Goal: Task Accomplishment & Management: Manage account settings

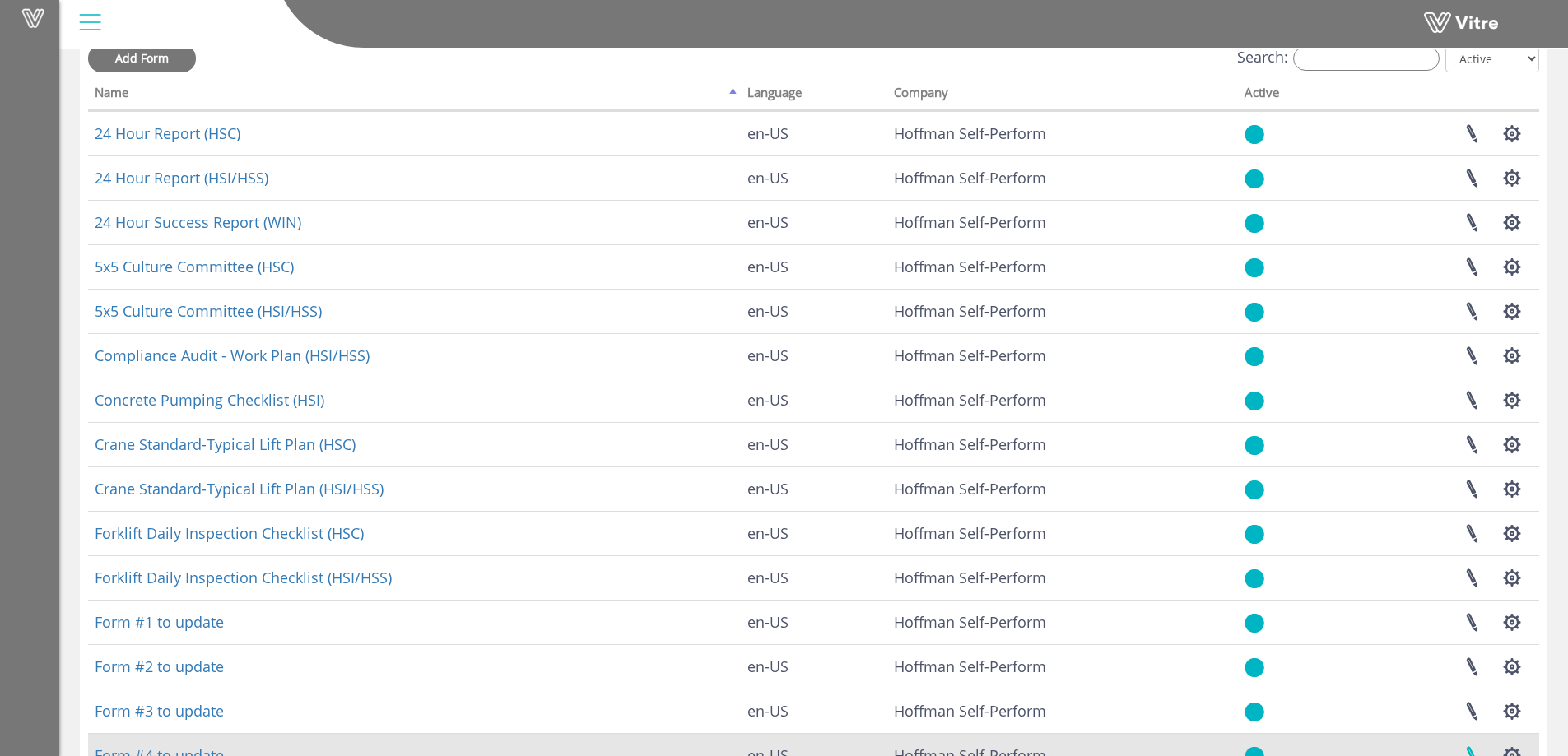
scroll to position [192, 0]
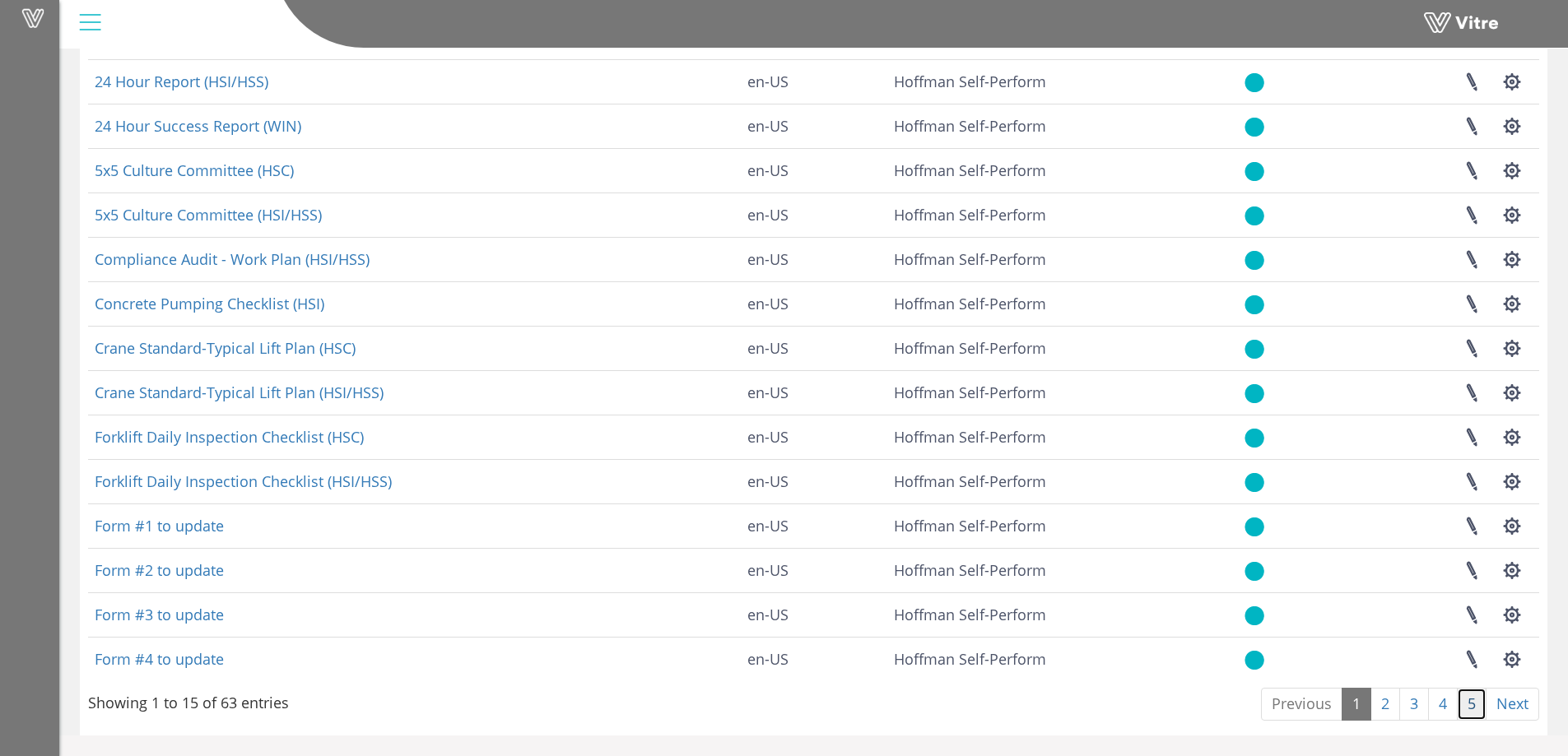
click at [1464, 710] on link "5" at bounding box center [1471, 704] width 29 height 33
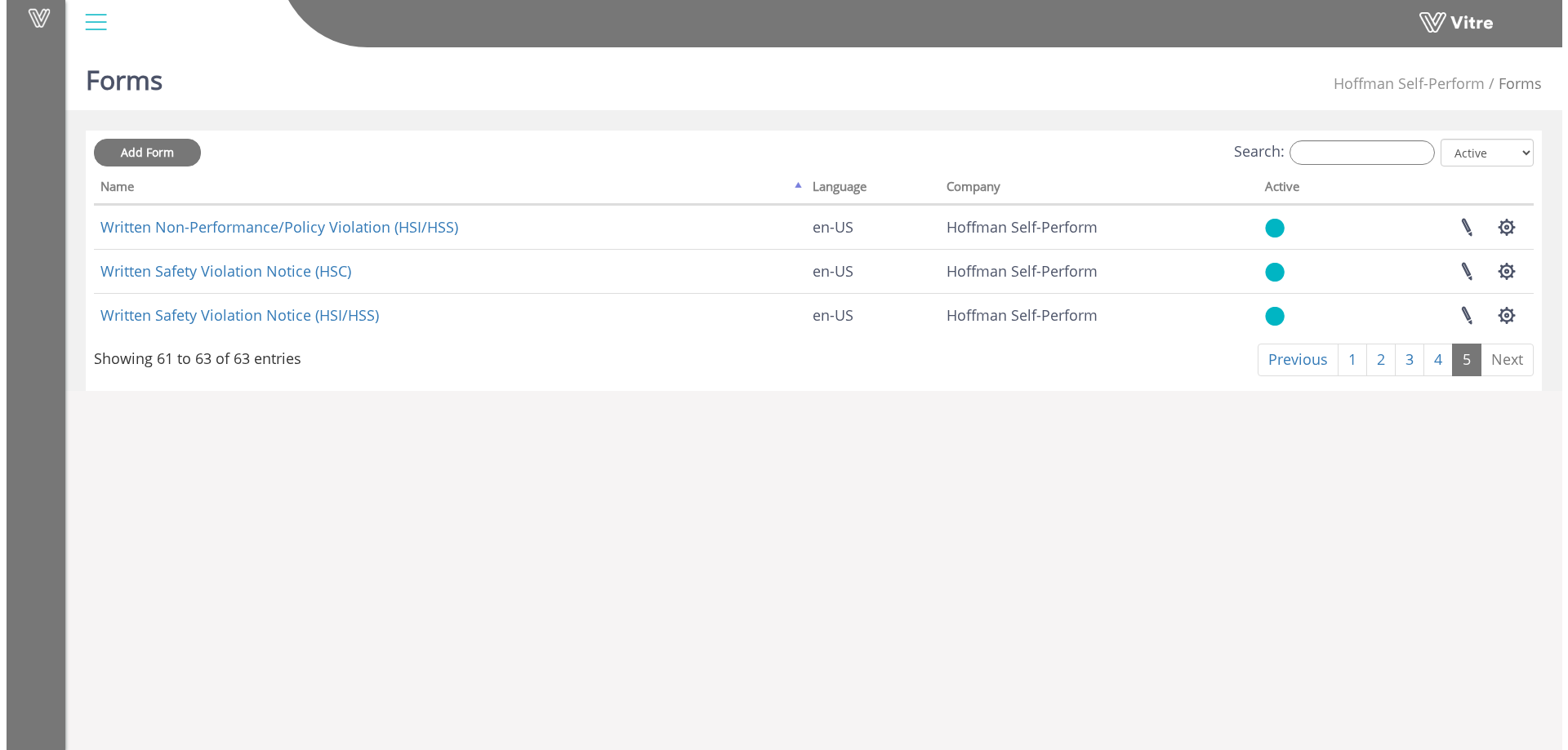
scroll to position [0, 0]
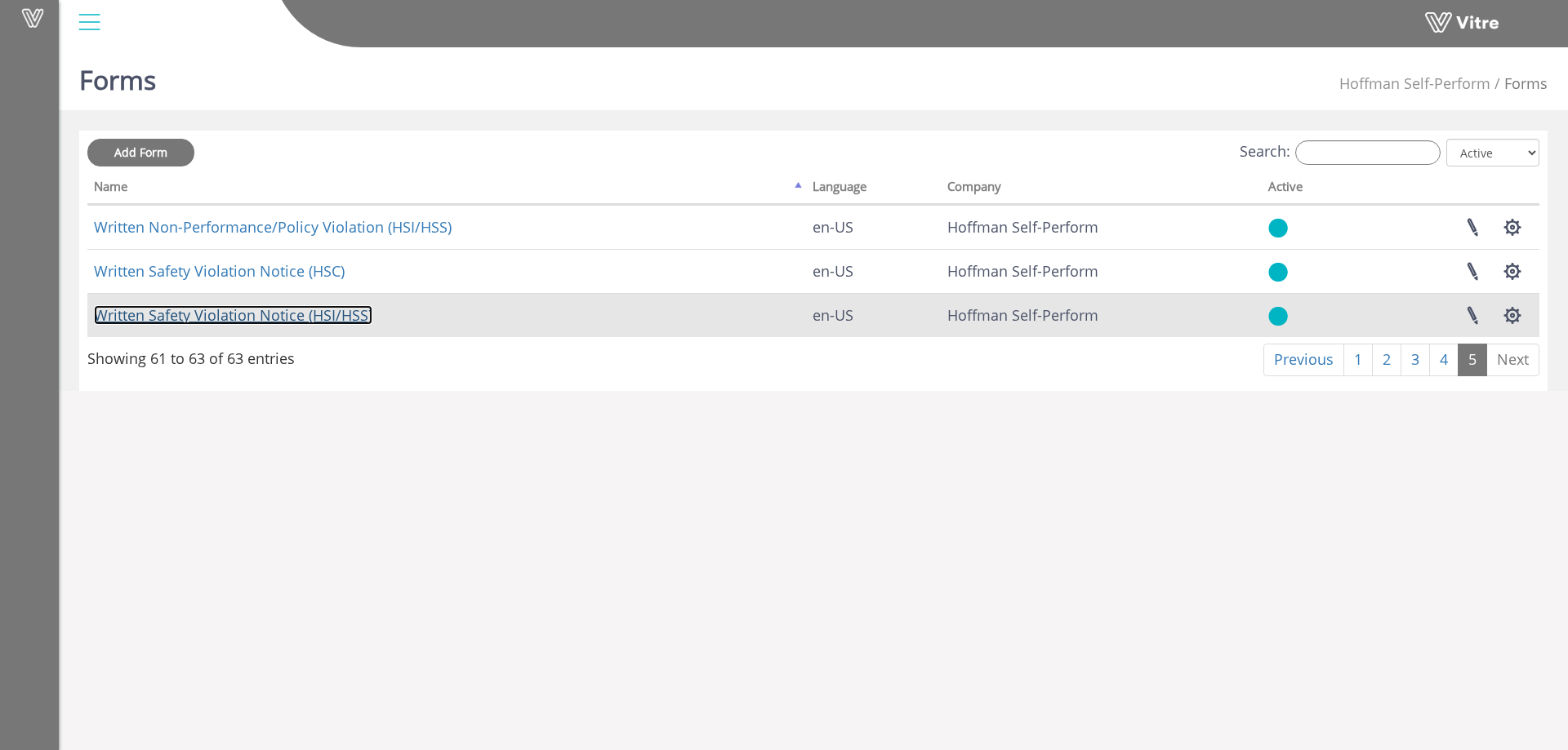
click at [352, 320] on link "Written Safety Violation Notice (HSI/HSS)" at bounding box center [233, 315] width 278 height 20
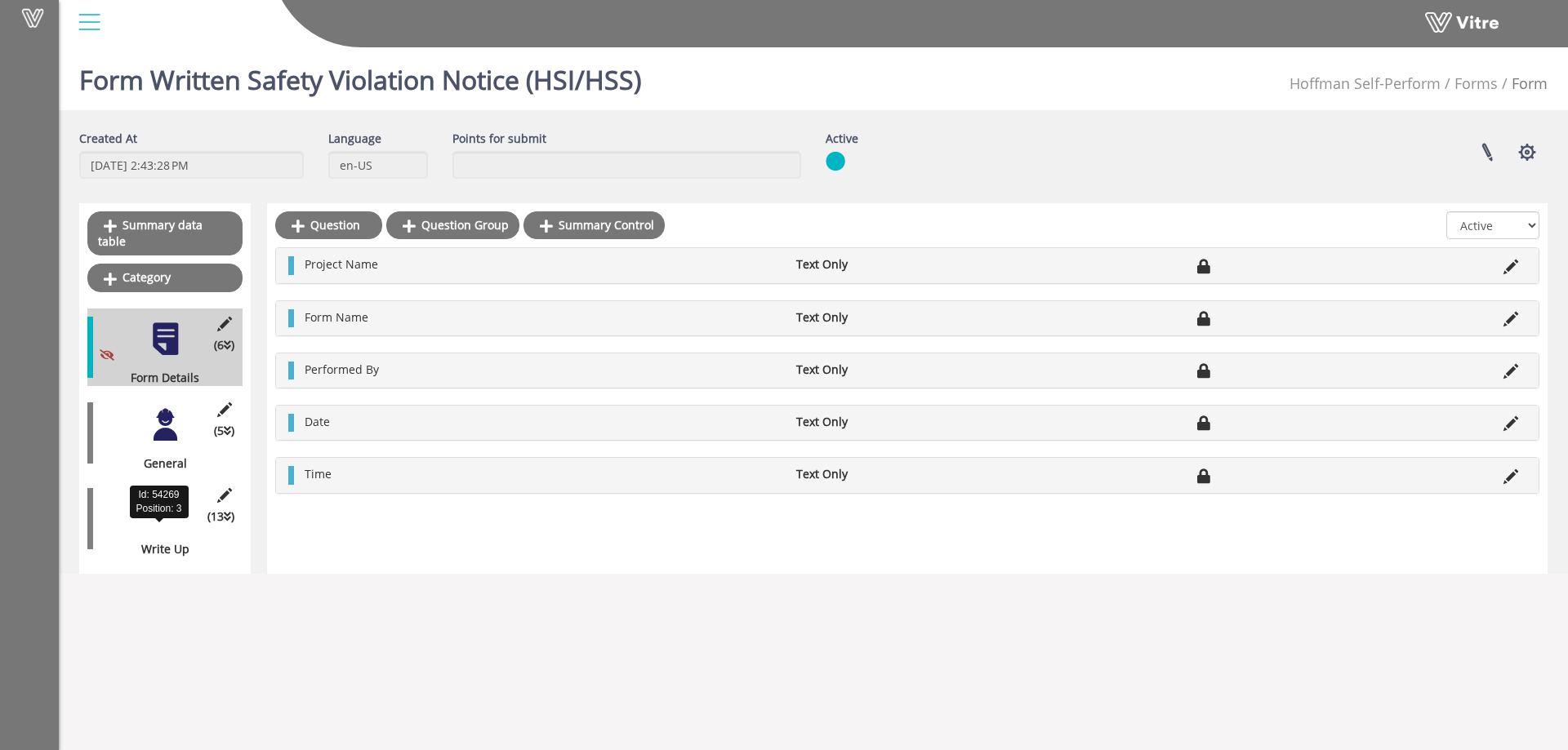
click at [148, 541] on div "Write Up" at bounding box center [159, 549] width 143 height 16
click at [171, 492] on div at bounding box center [165, 510] width 37 height 37
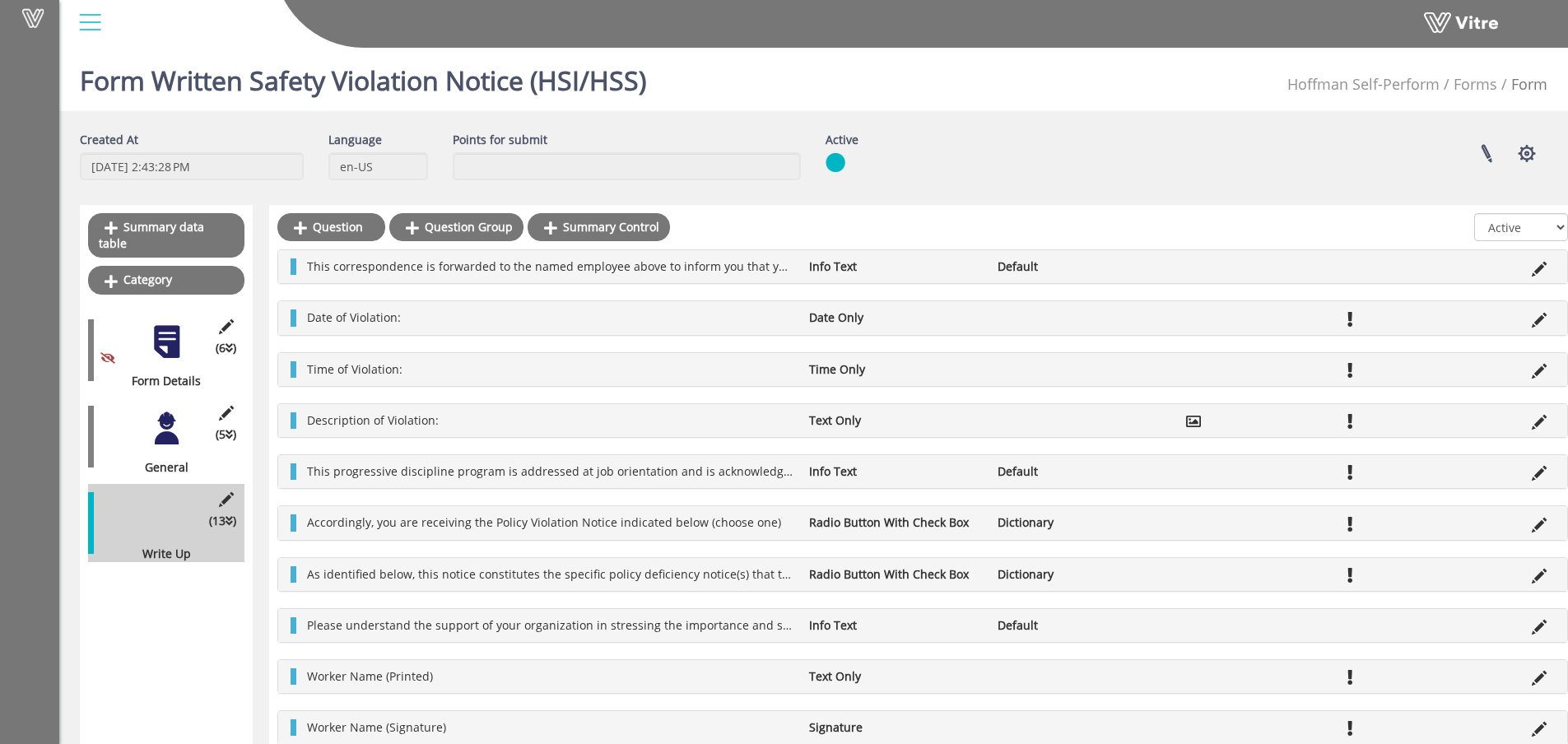
scroll to position [82, 0]
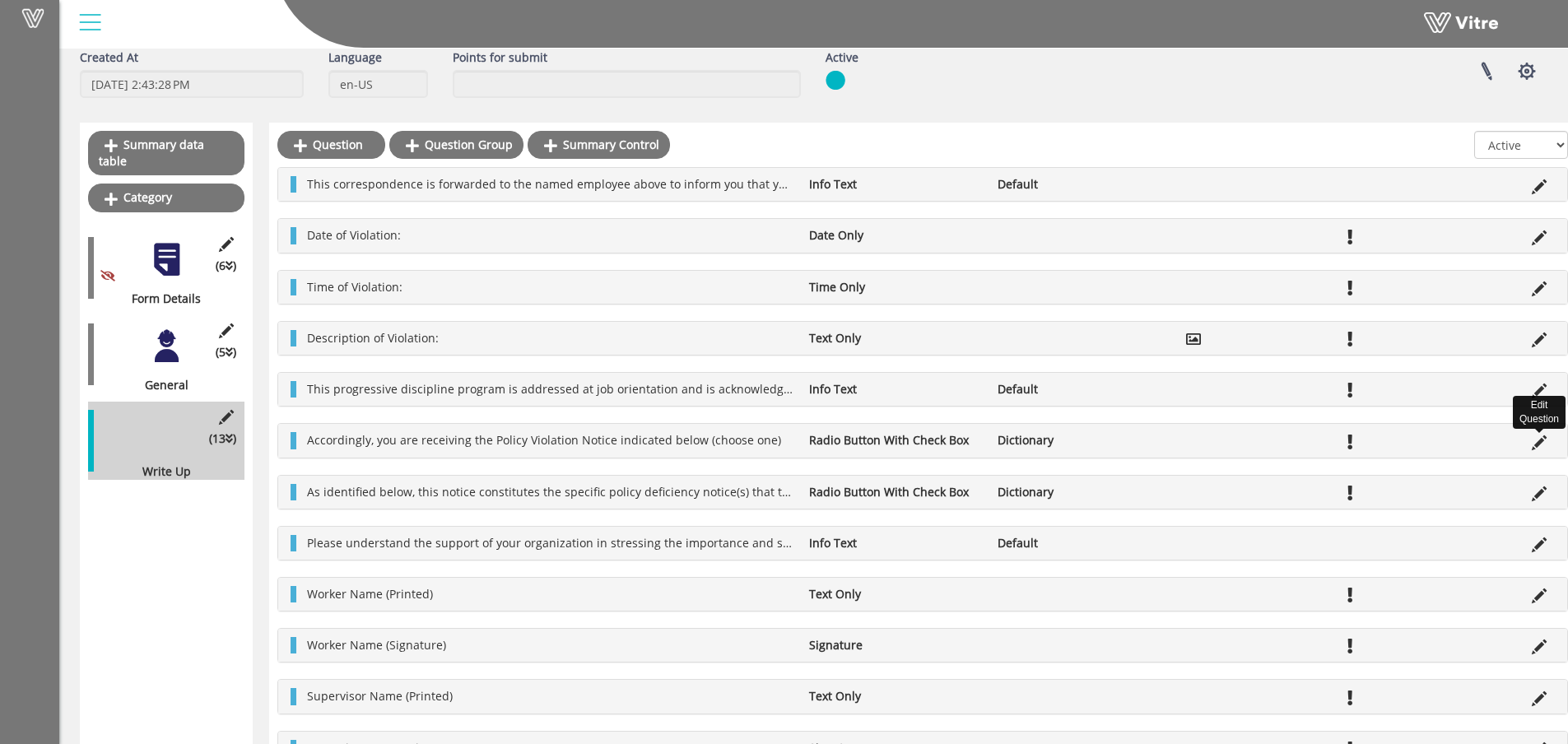
click at [1538, 442] on icon at bounding box center [1539, 443] width 15 height 15
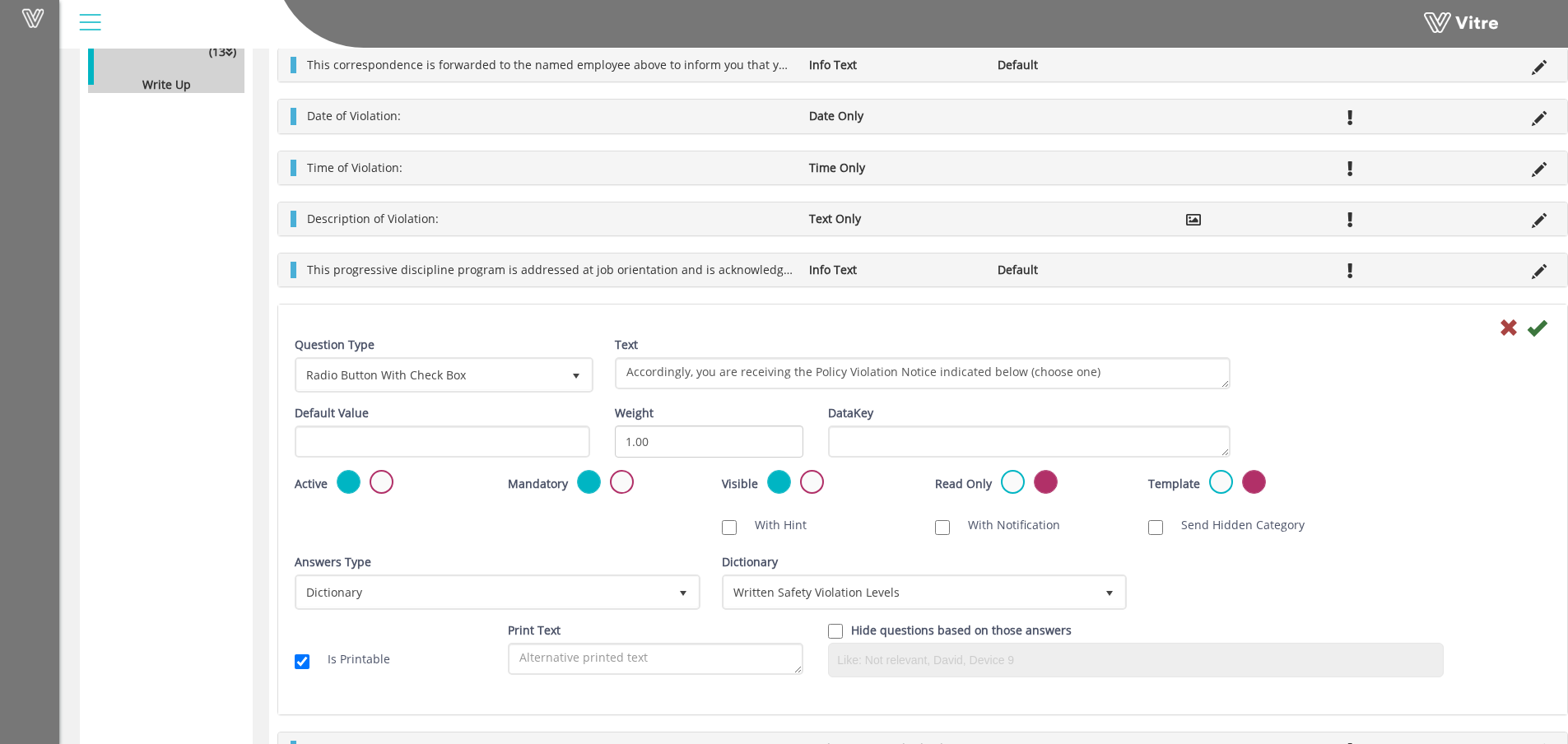
scroll to position [494, 0]
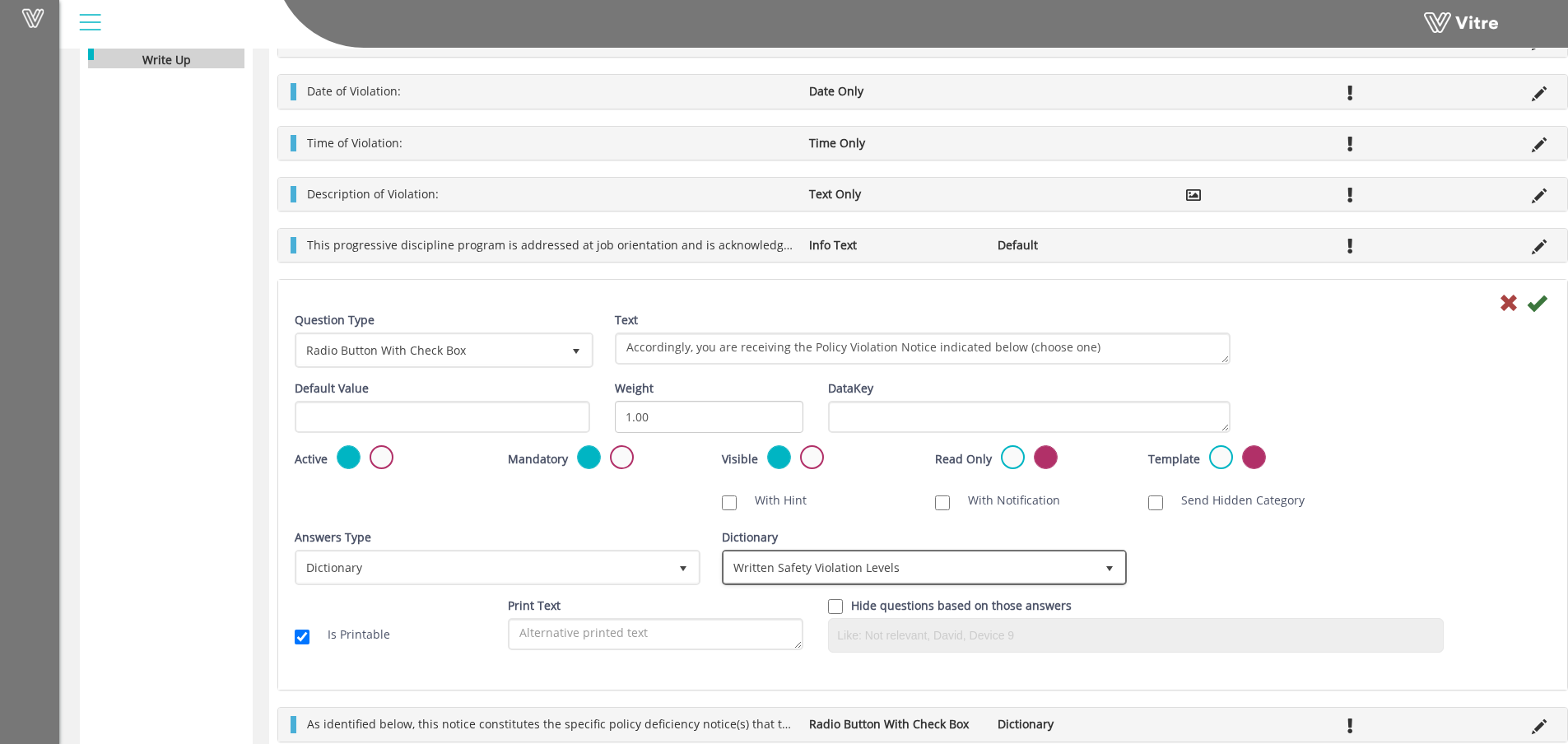
click at [1105, 568] on span "select" at bounding box center [1110, 569] width 13 height 13
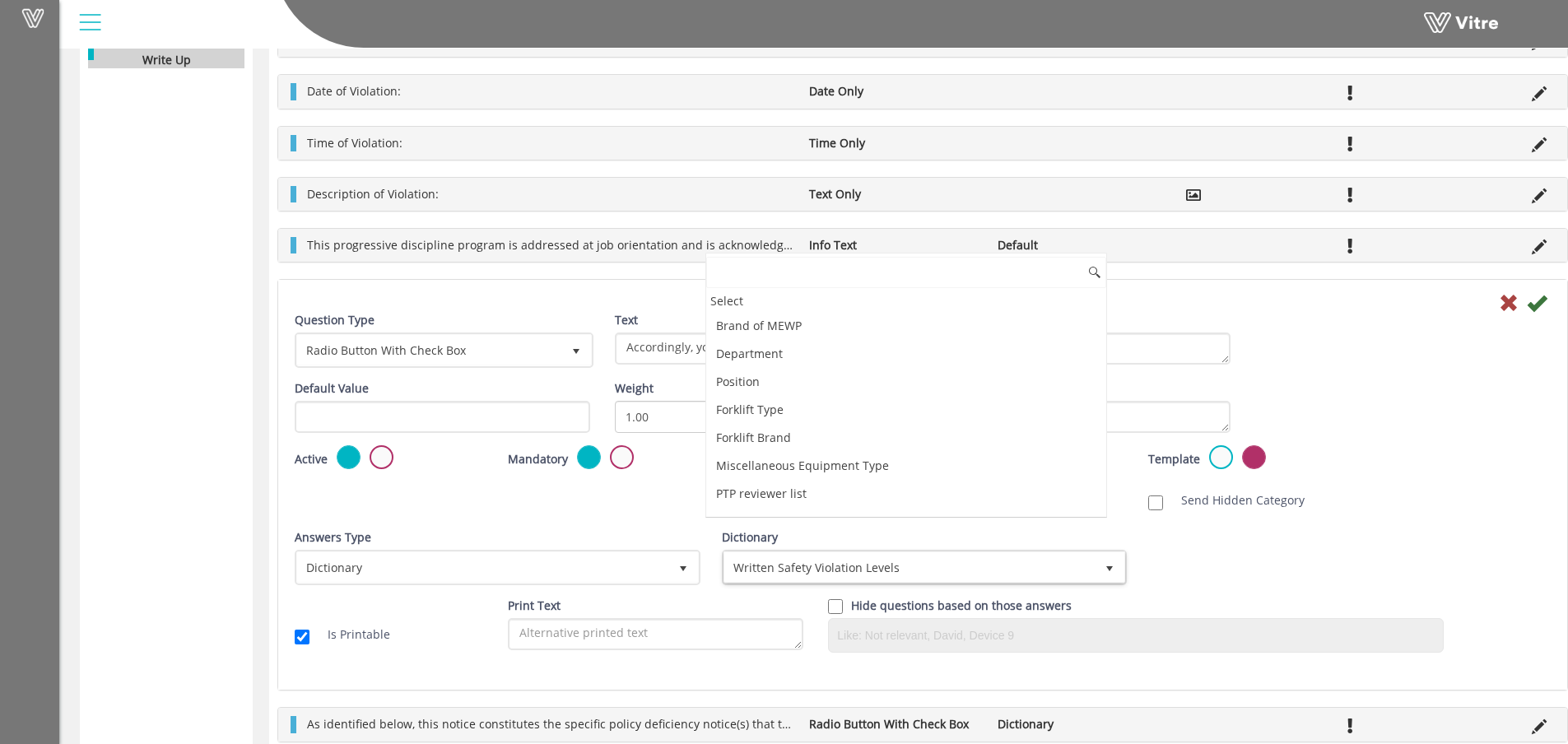
scroll to position [1197, 0]
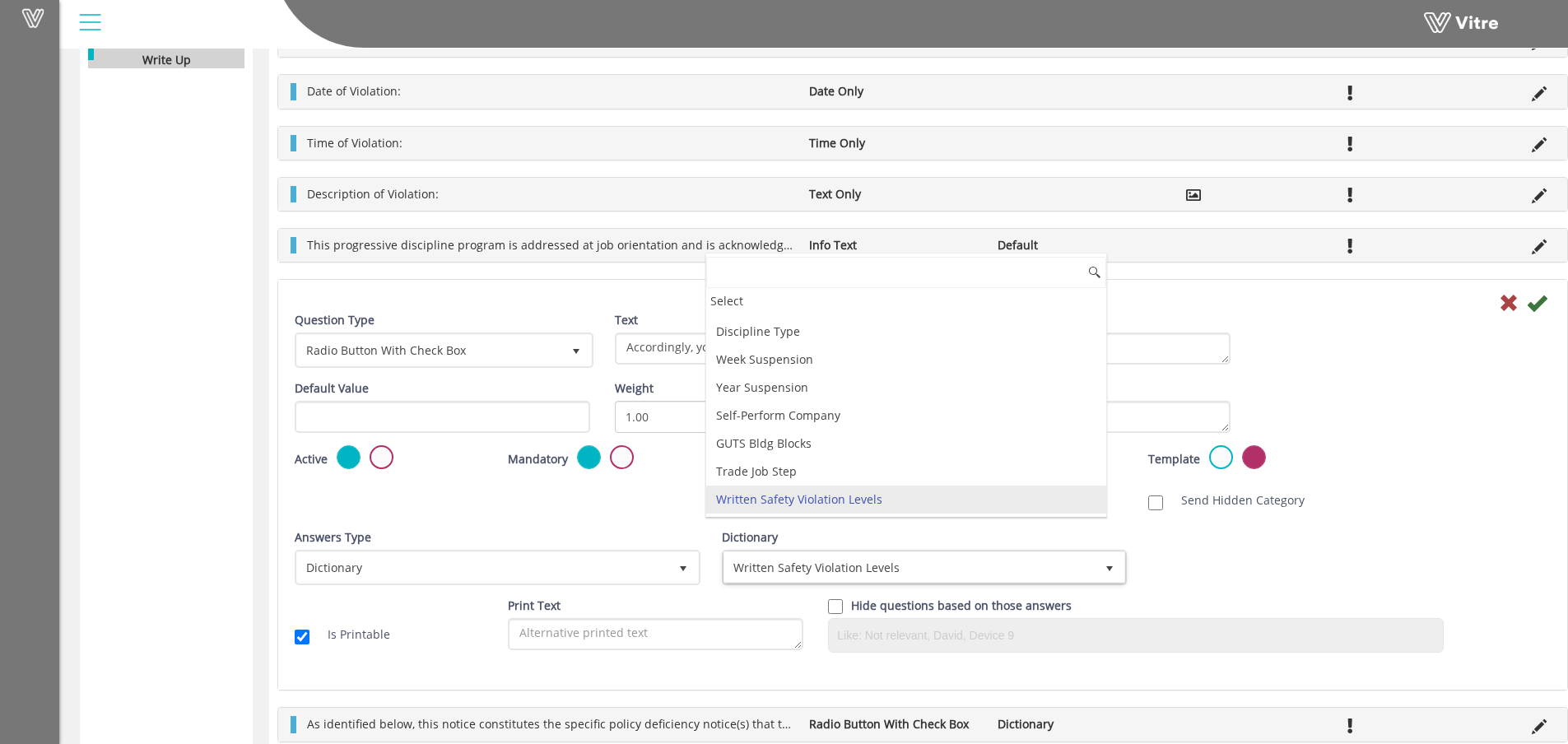
click at [1320, 561] on div "Answers Type Dictionary 1 Answers Type Dictionary 1 Module Select Form Context …" at bounding box center [922, 562] width 1280 height 68
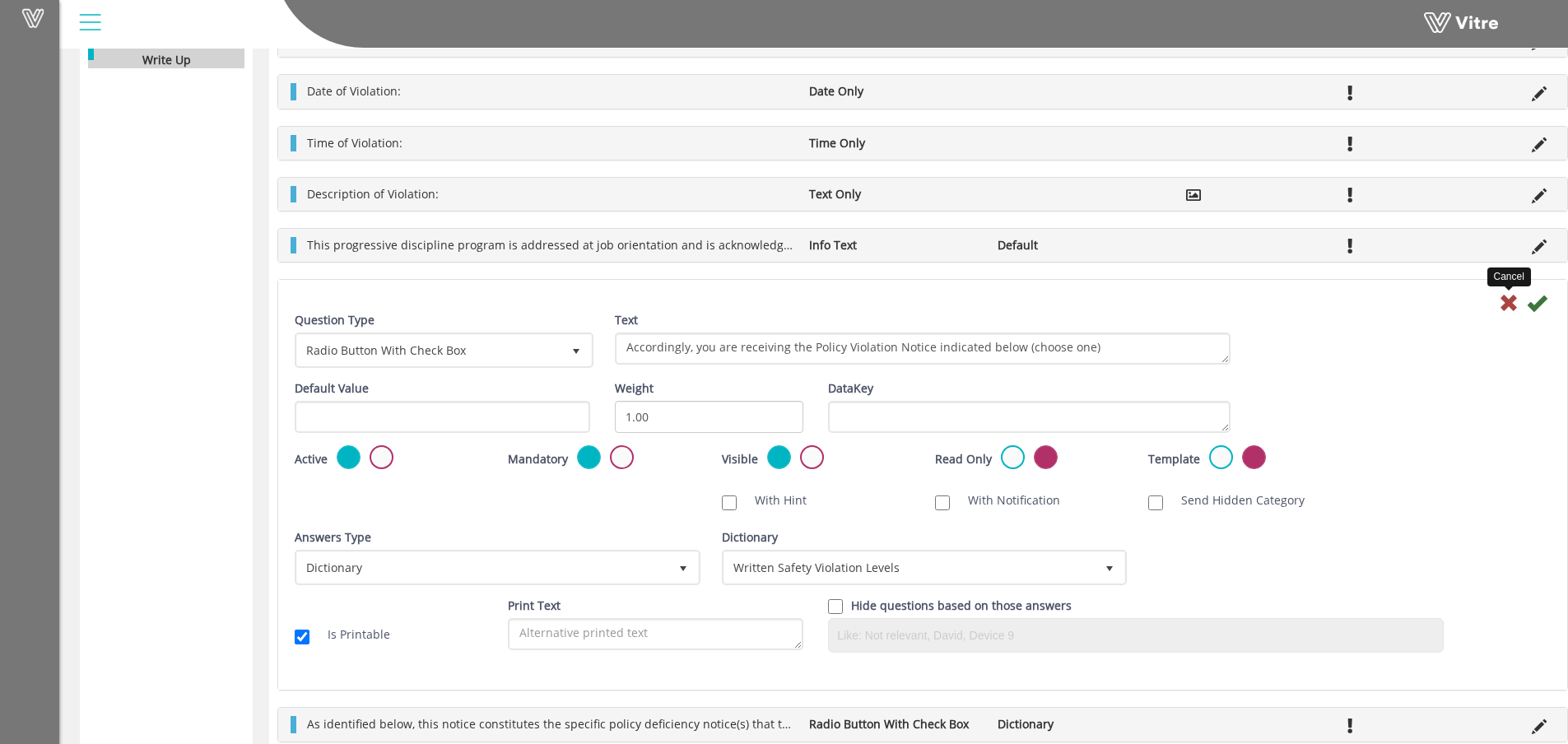
click at [1503, 298] on icon at bounding box center [1509, 303] width 20 height 20
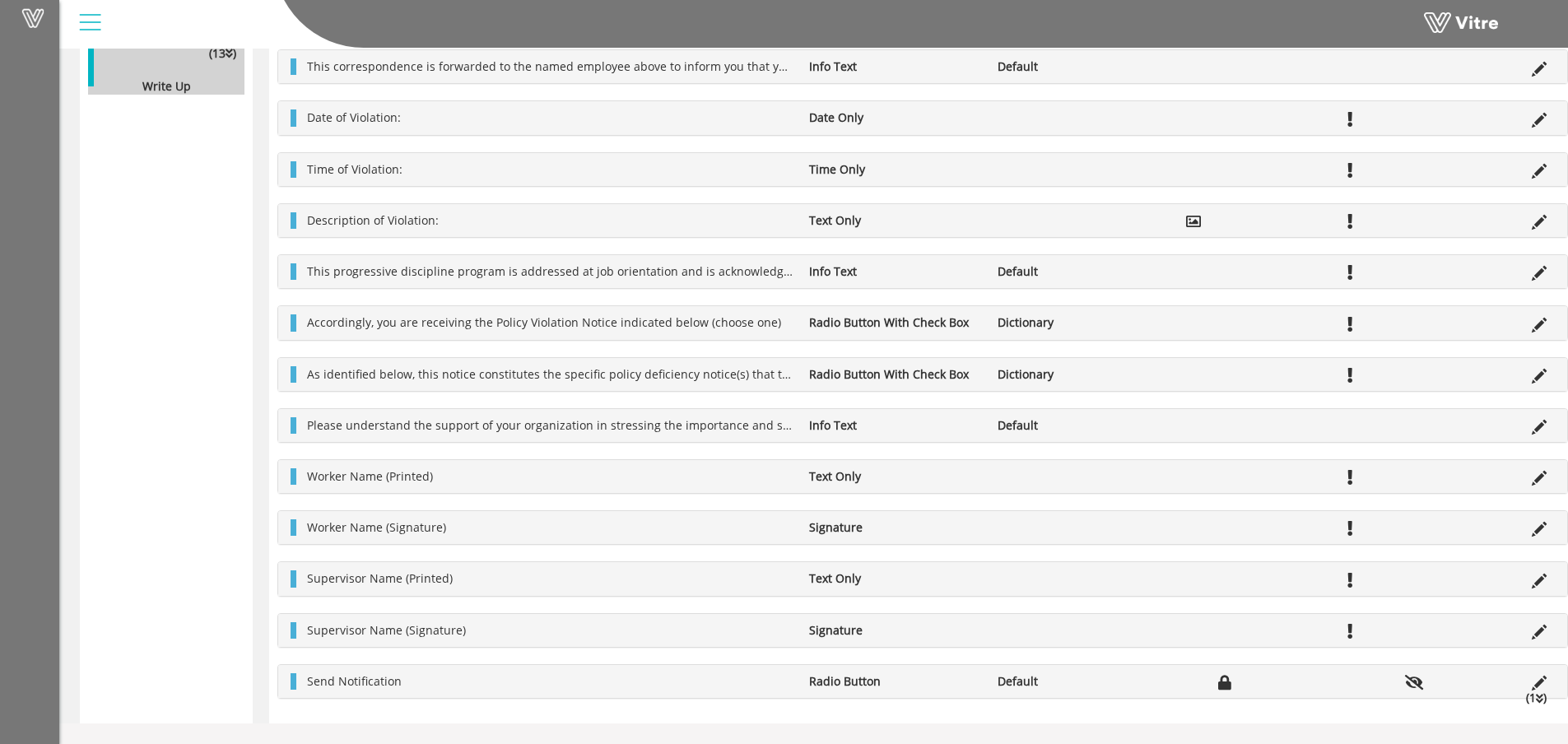
scroll to position [467, 0]
click at [1544, 372] on icon at bounding box center [1539, 376] width 15 height 15
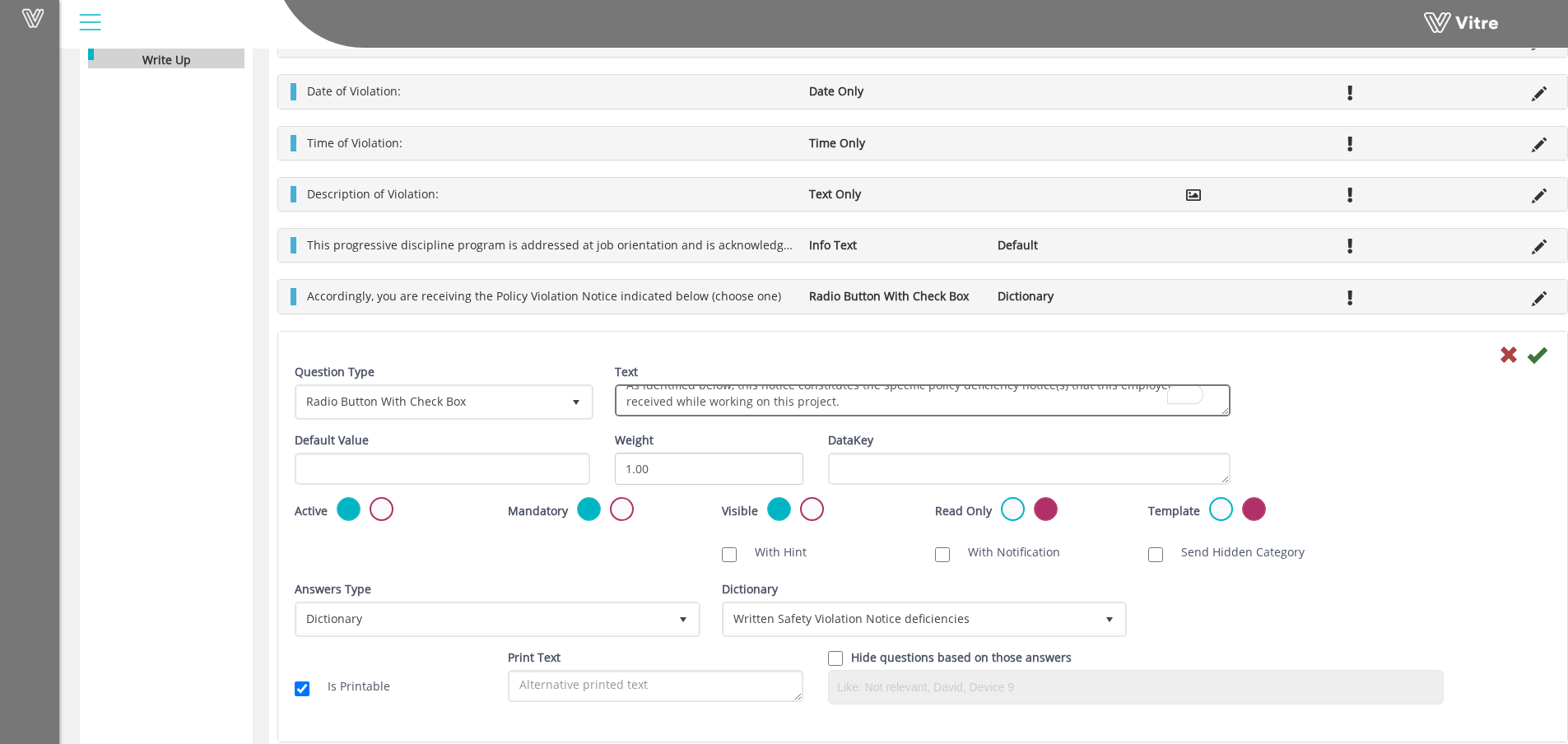
scroll to position [0, 0]
click at [1304, 392] on div "Question Type Radio Button With Check Box 12 Text As identified below, this not…" at bounding box center [922, 397] width 1280 height 68
click at [1512, 354] on icon at bounding box center [1509, 355] width 20 height 20
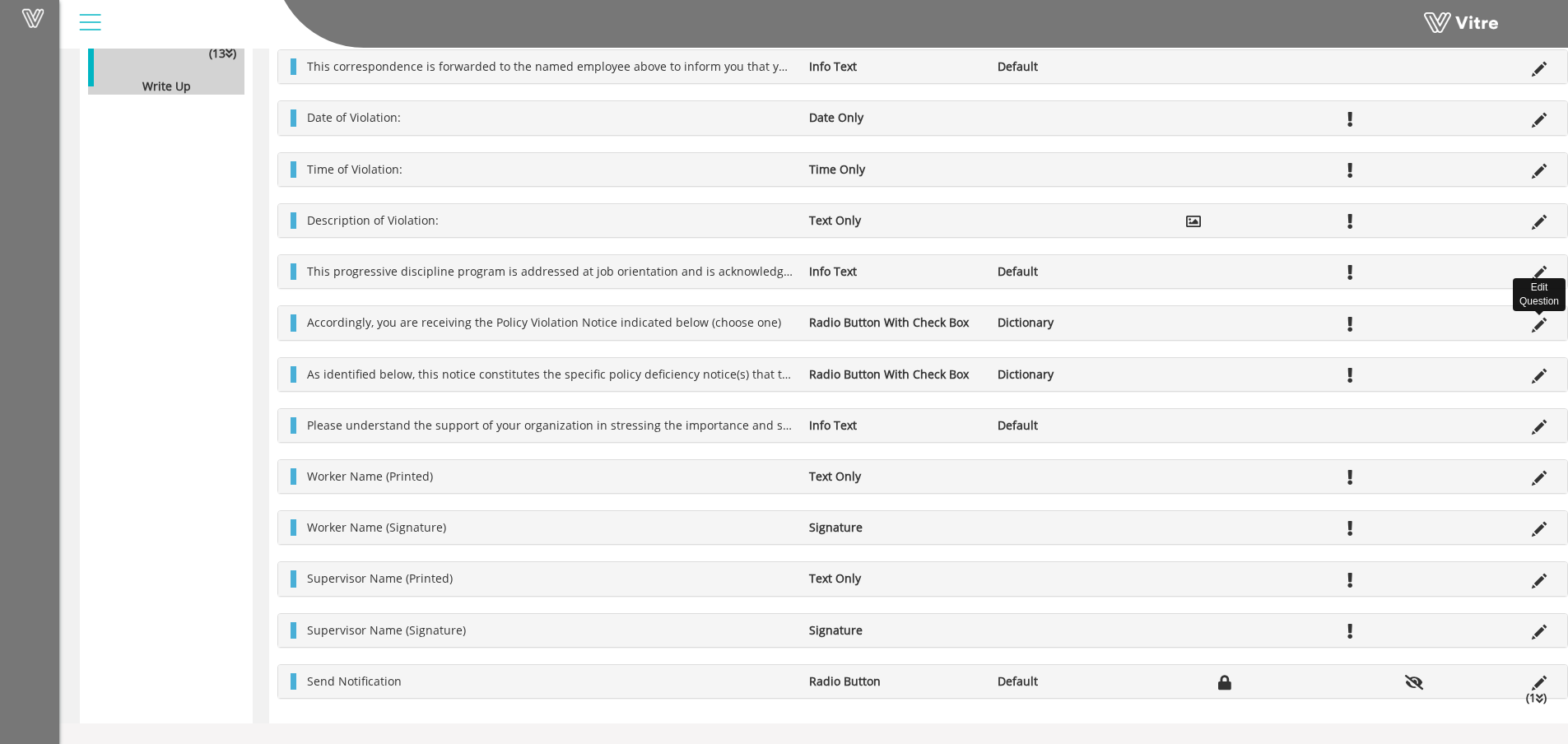
click at [1537, 325] on icon at bounding box center [1539, 325] width 15 height 15
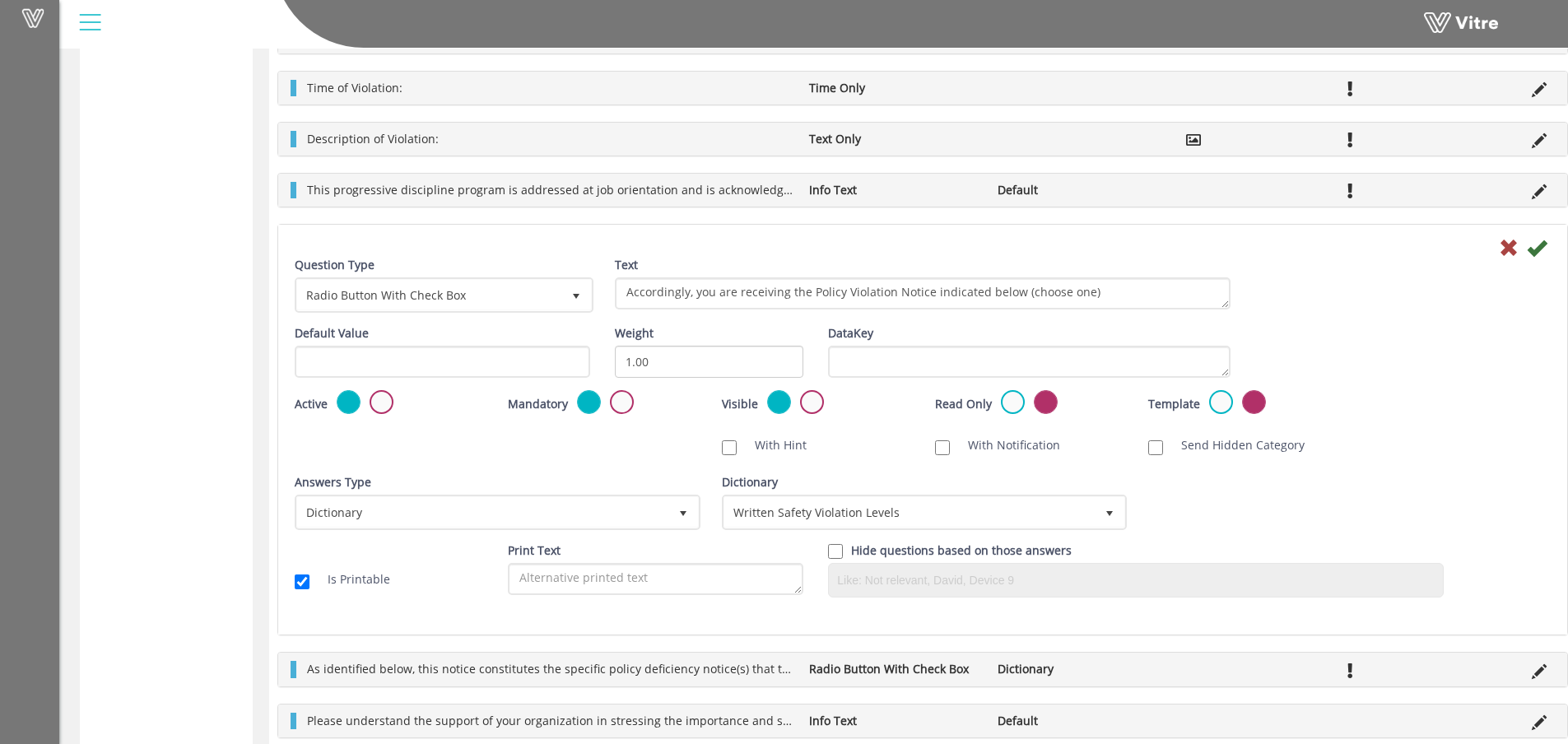
scroll to position [576, 0]
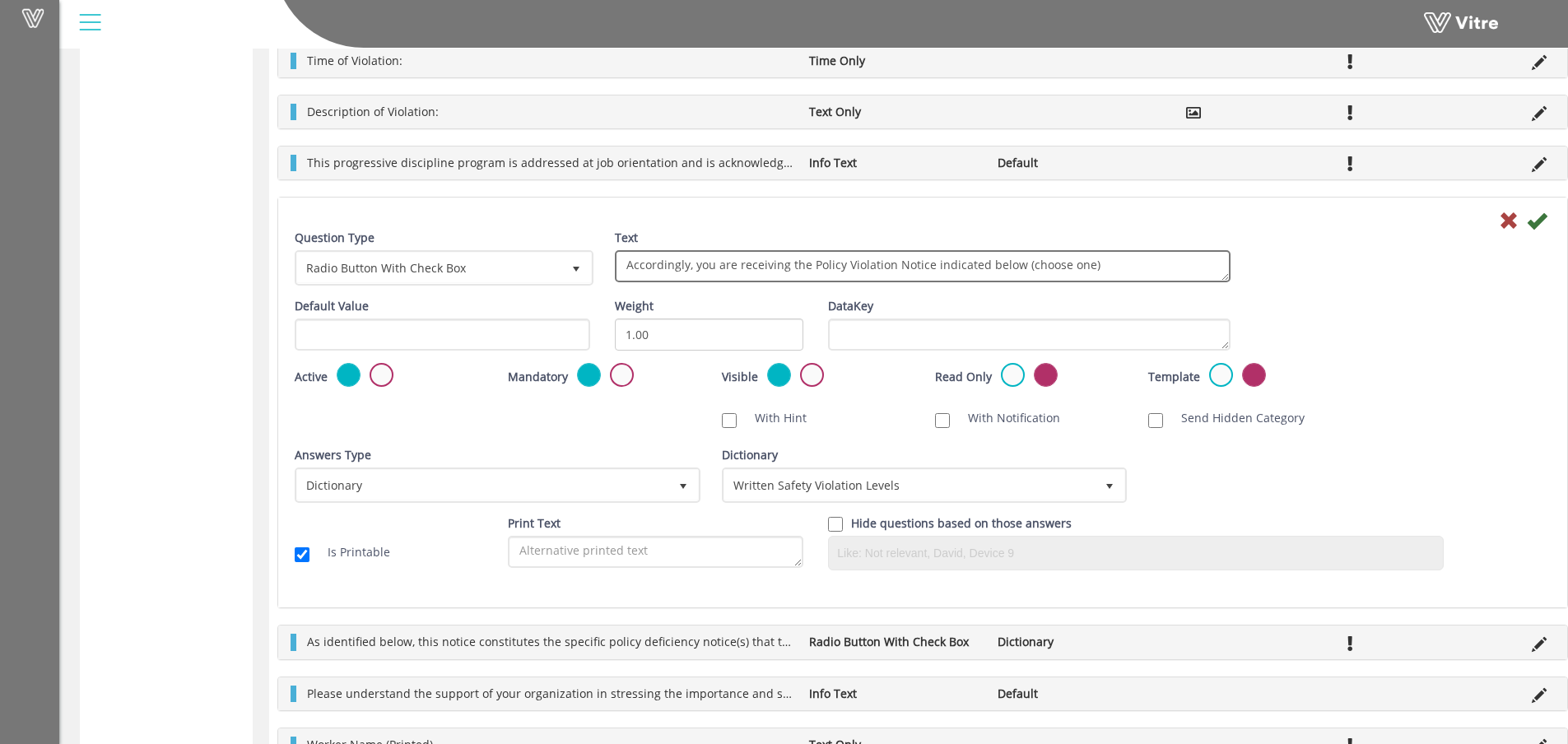
click at [1122, 267] on textarea "Accordingly, you are receiving the Policy Violation Notice indicated below (cho…" at bounding box center [922, 266] width 616 height 32
click at [1273, 265] on div "Question Type Radio Button With Check Box 12 Text Accordingly, you are receivin…" at bounding box center [922, 263] width 1280 height 68
click at [1509, 215] on icon at bounding box center [1509, 221] width 20 height 20
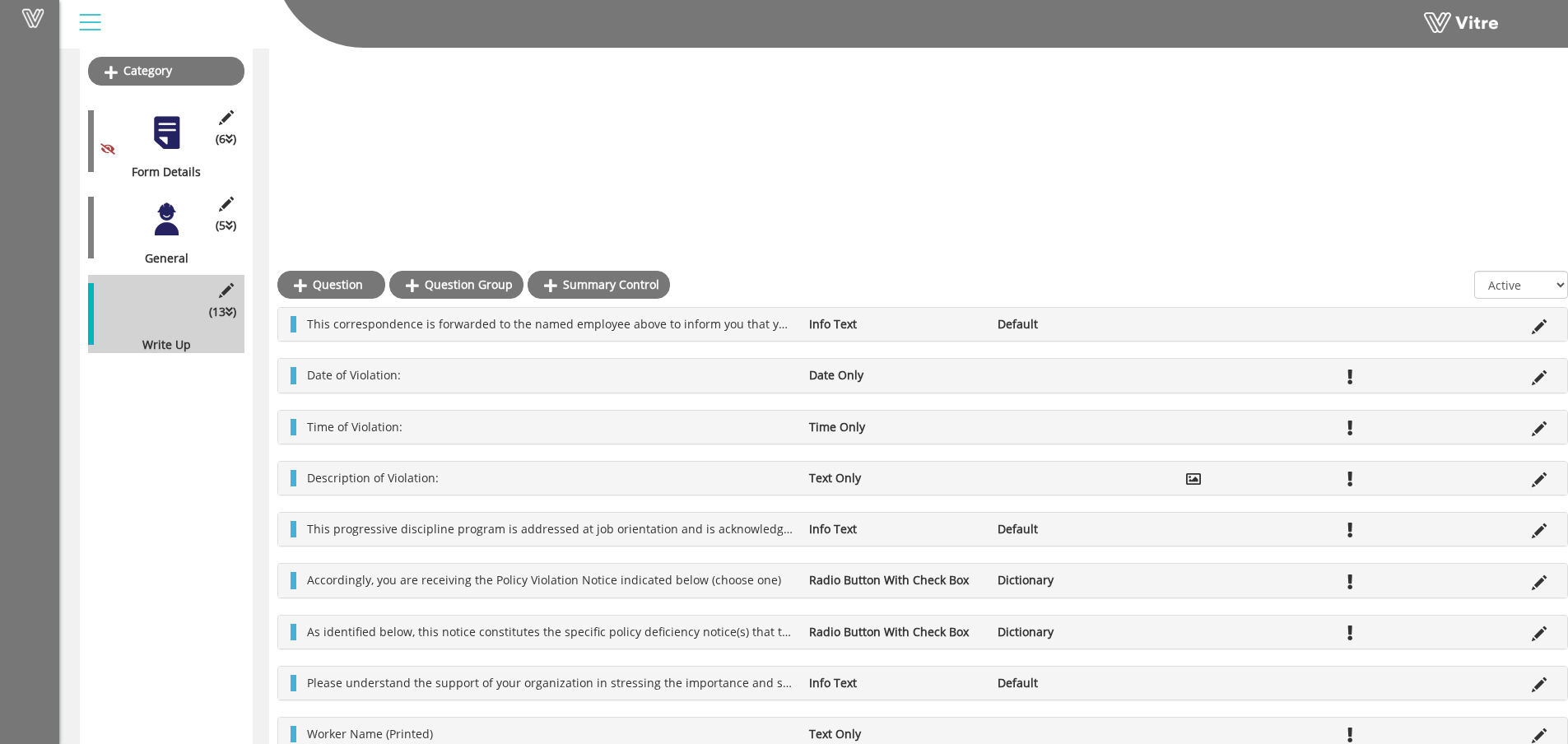
scroll to position [0, 0]
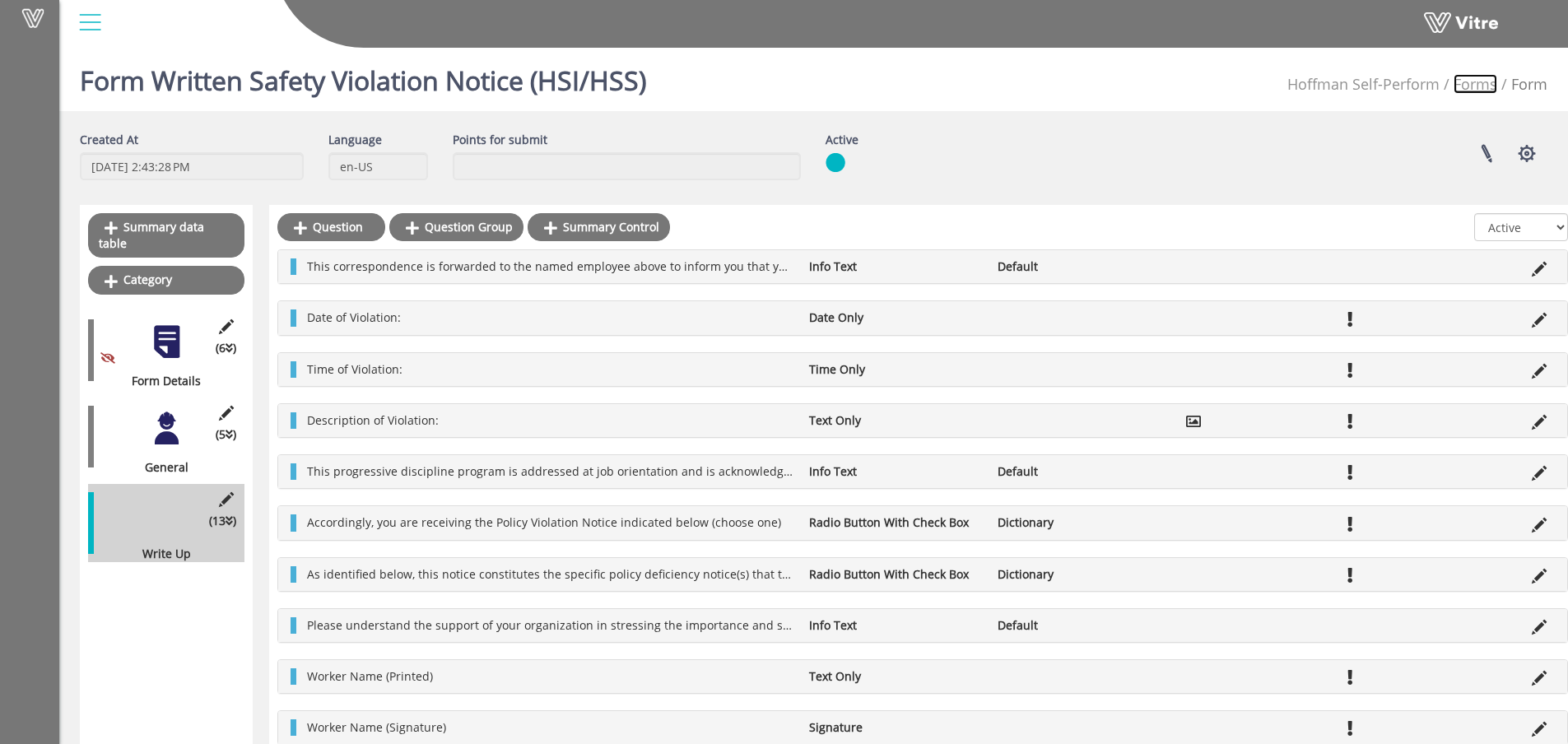
click at [1461, 90] on link "Forms" at bounding box center [1476, 84] width 44 height 20
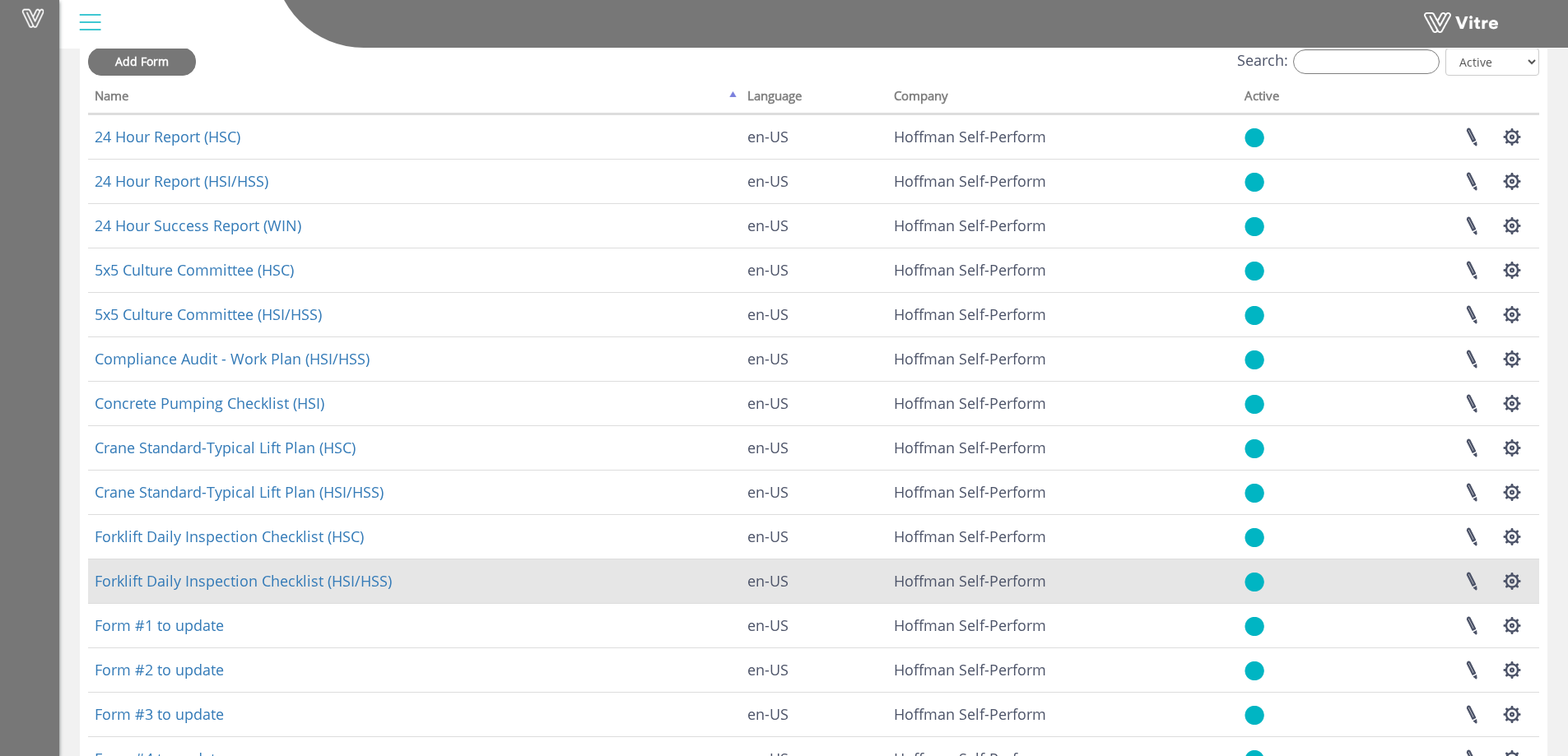
scroll to position [192, 0]
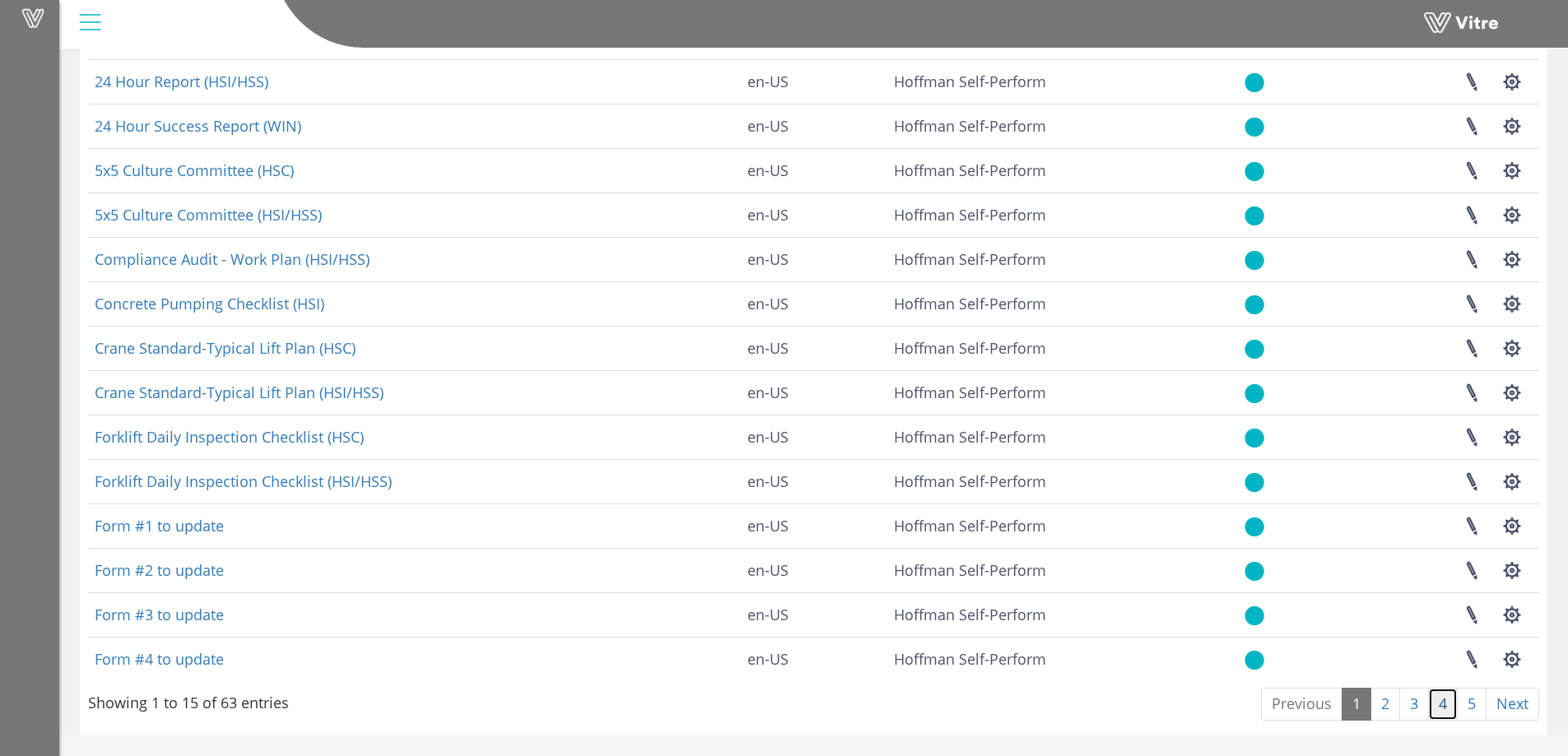
click at [1453, 704] on link "4" at bounding box center [1443, 704] width 29 height 33
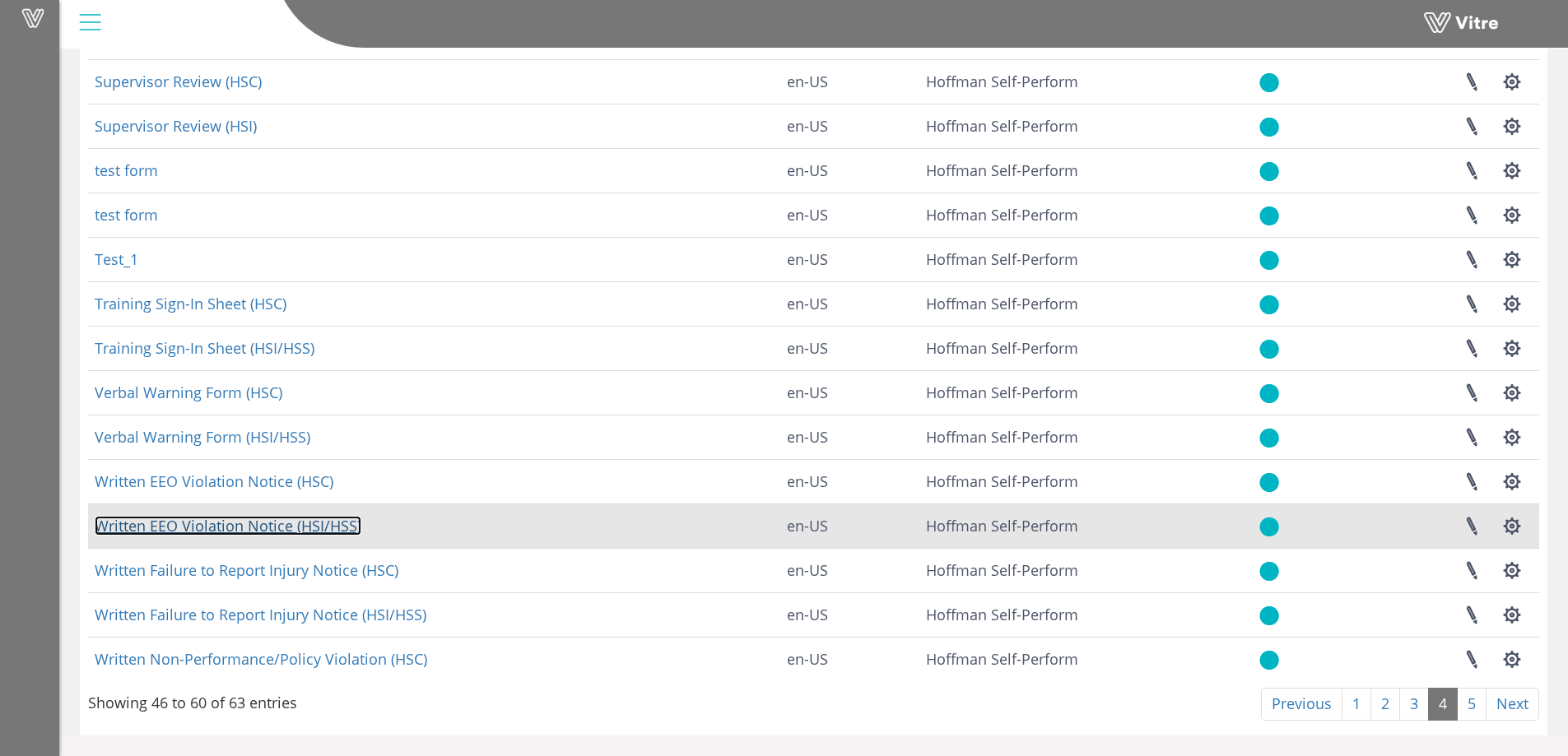
click at [294, 523] on link "Written EEO Violation Notice (HSI/HSS)" at bounding box center [228, 526] width 267 height 20
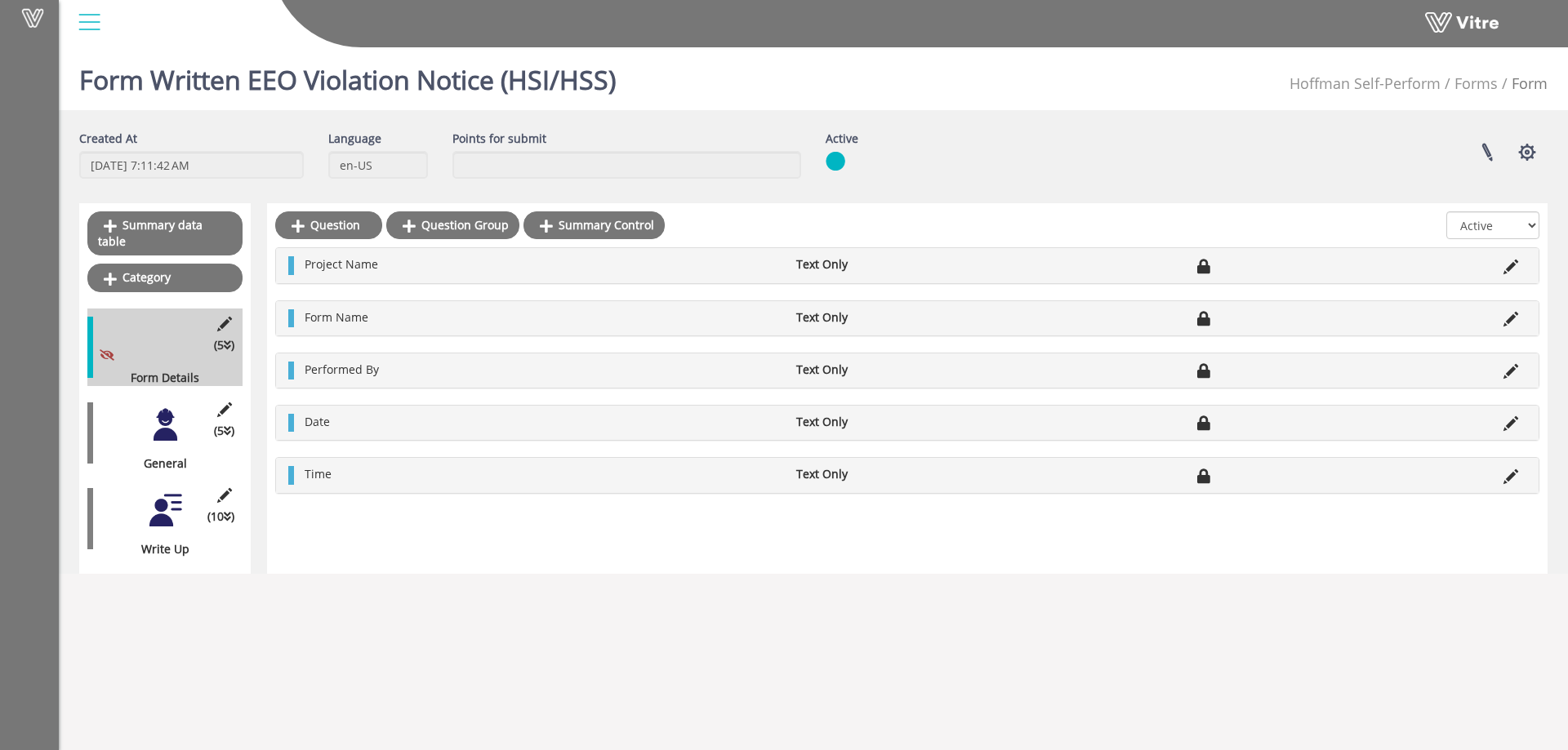
click at [173, 500] on div at bounding box center [165, 510] width 37 height 37
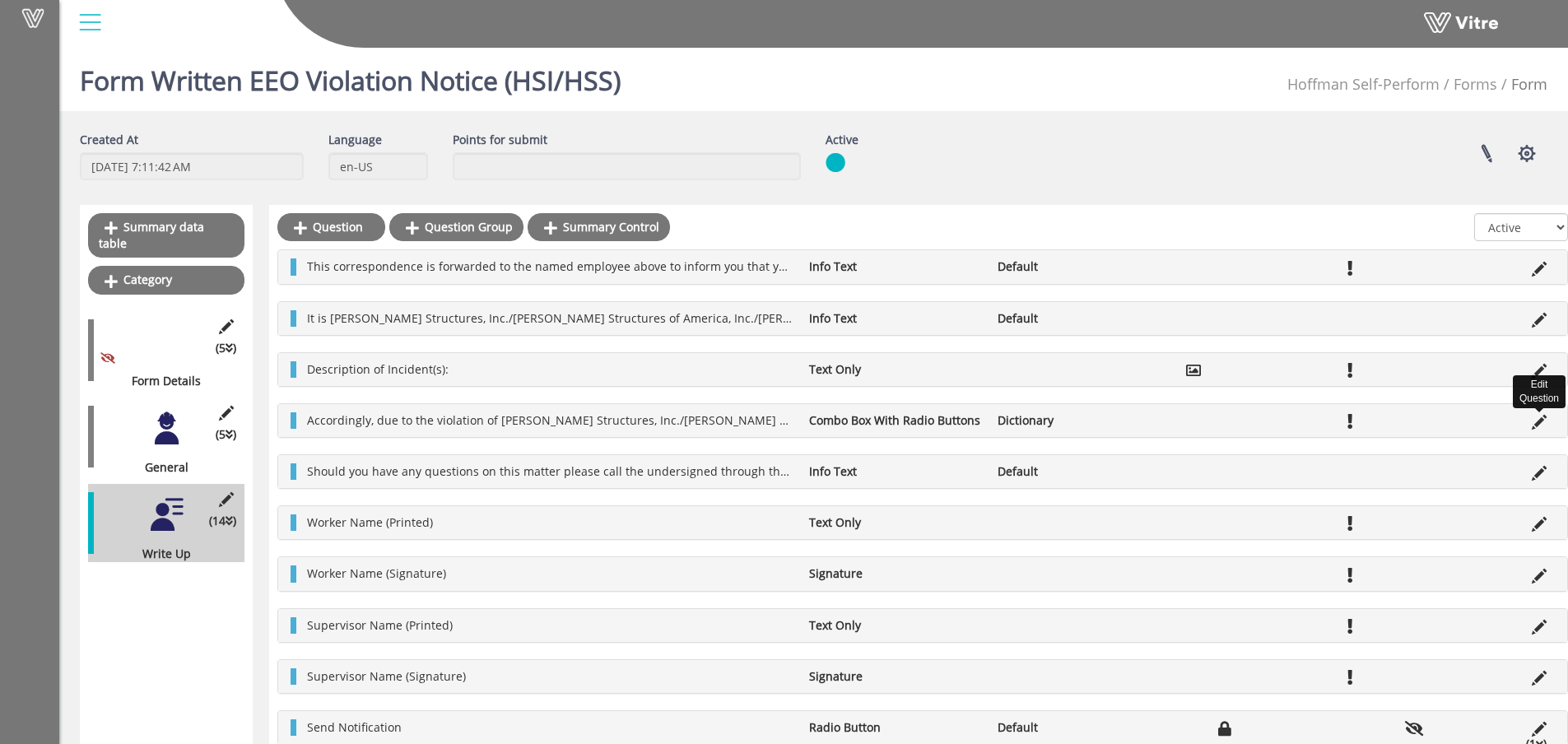
click at [1535, 419] on icon at bounding box center [1539, 422] width 15 height 15
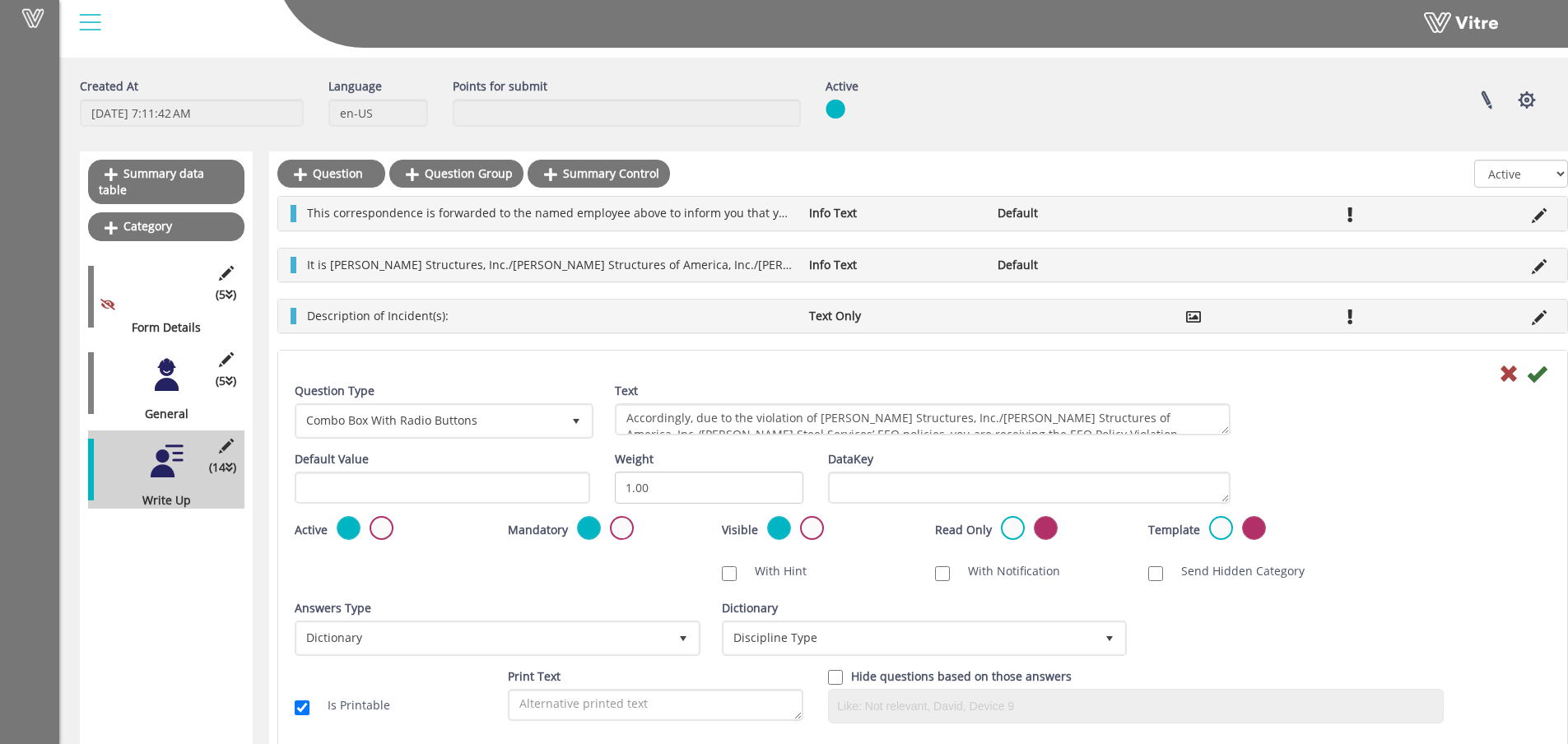
scroll to position [82, 0]
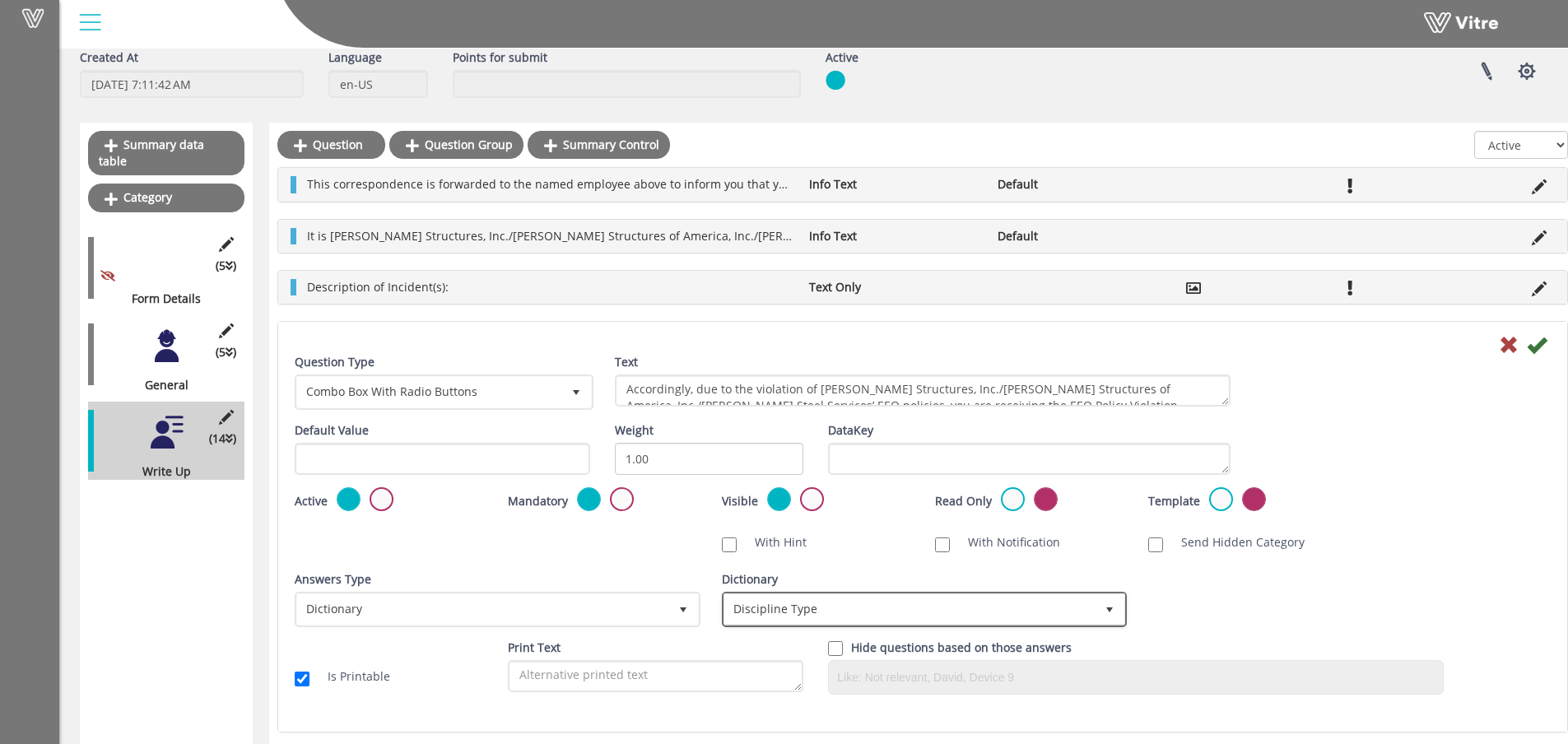
click at [1102, 611] on span "select" at bounding box center [1110, 609] width 29 height 29
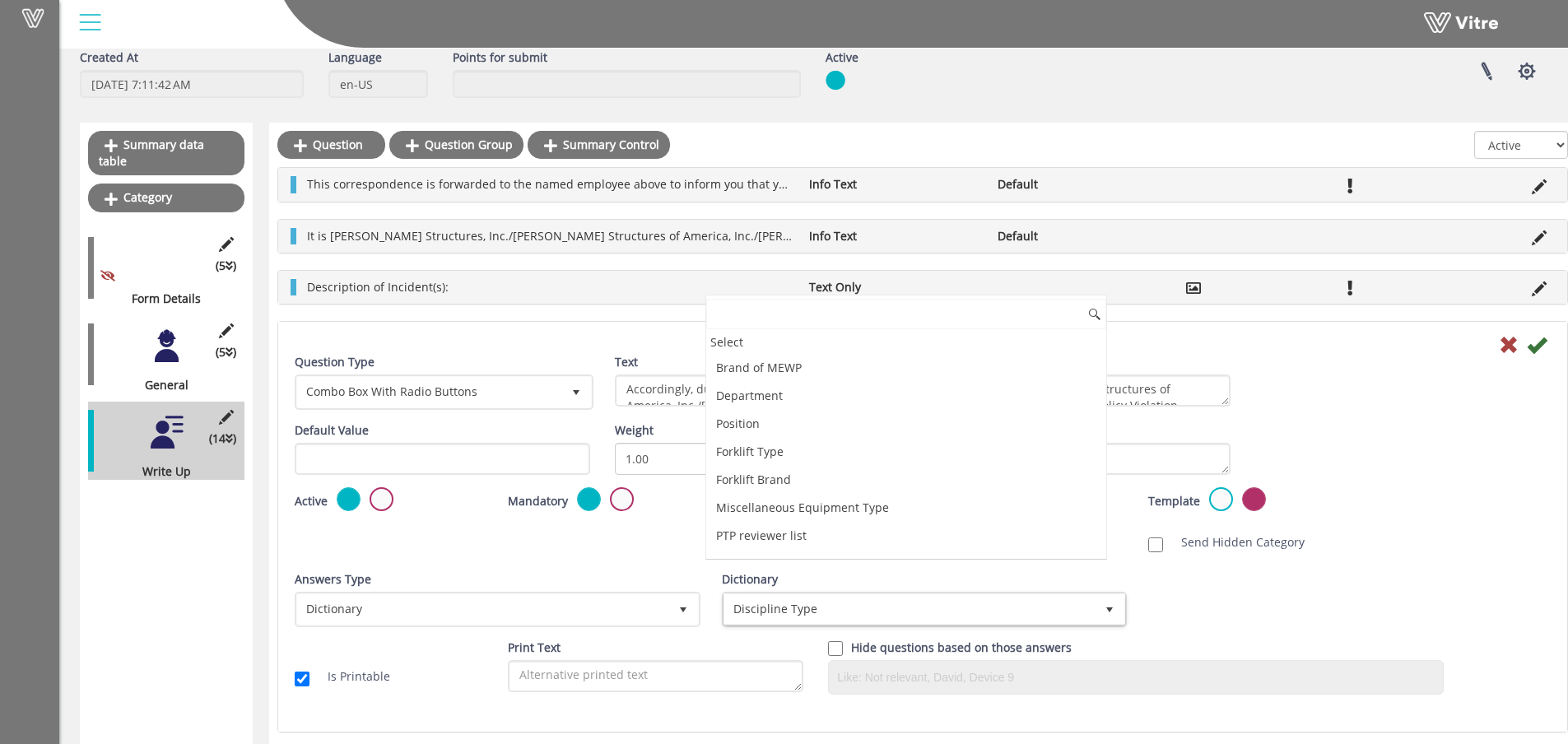
scroll to position [1029, 0]
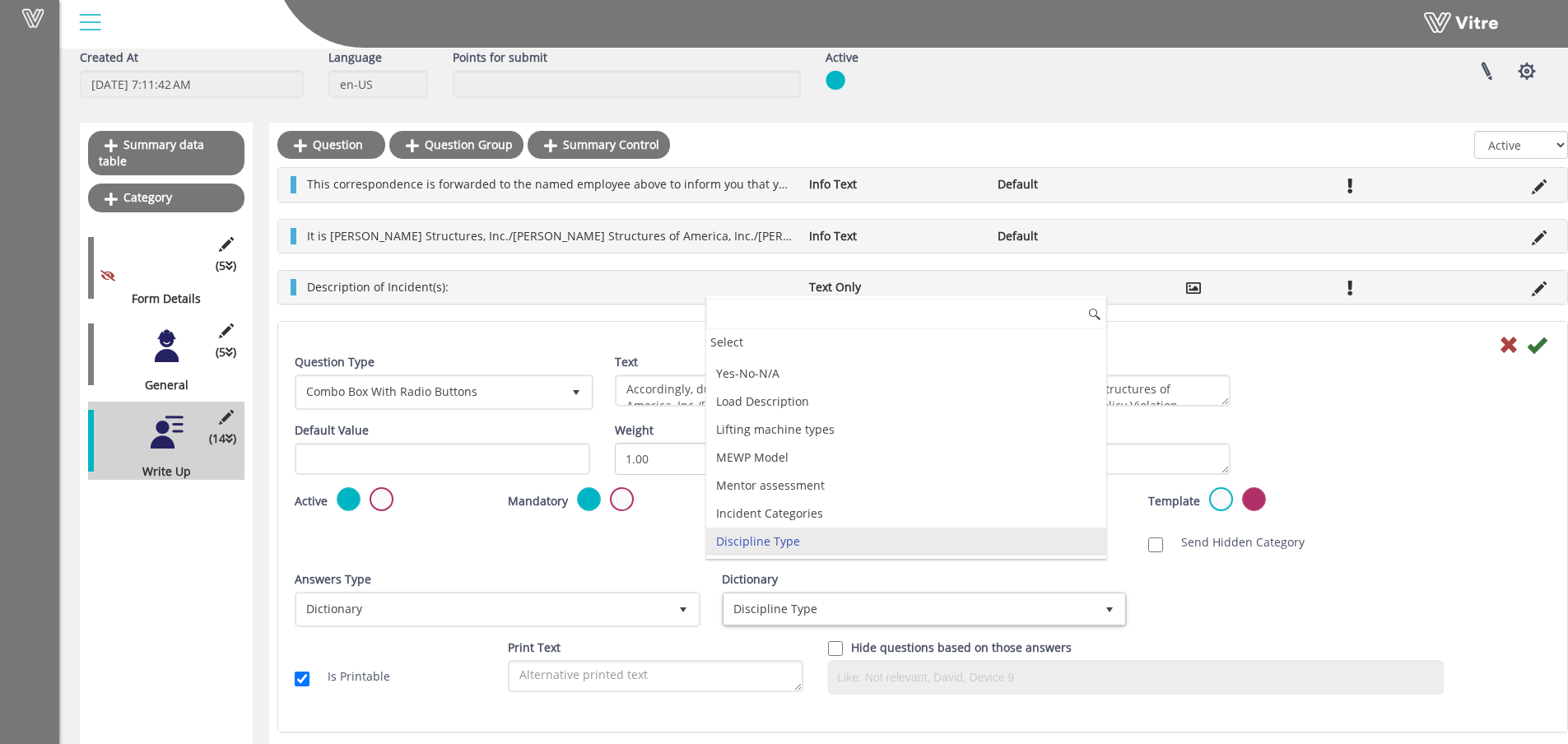
click at [1383, 560] on div "Question Type Combo Box With Radio Buttons 16 Text Accordingly, due to the viol…" at bounding box center [922, 530] width 1256 height 353
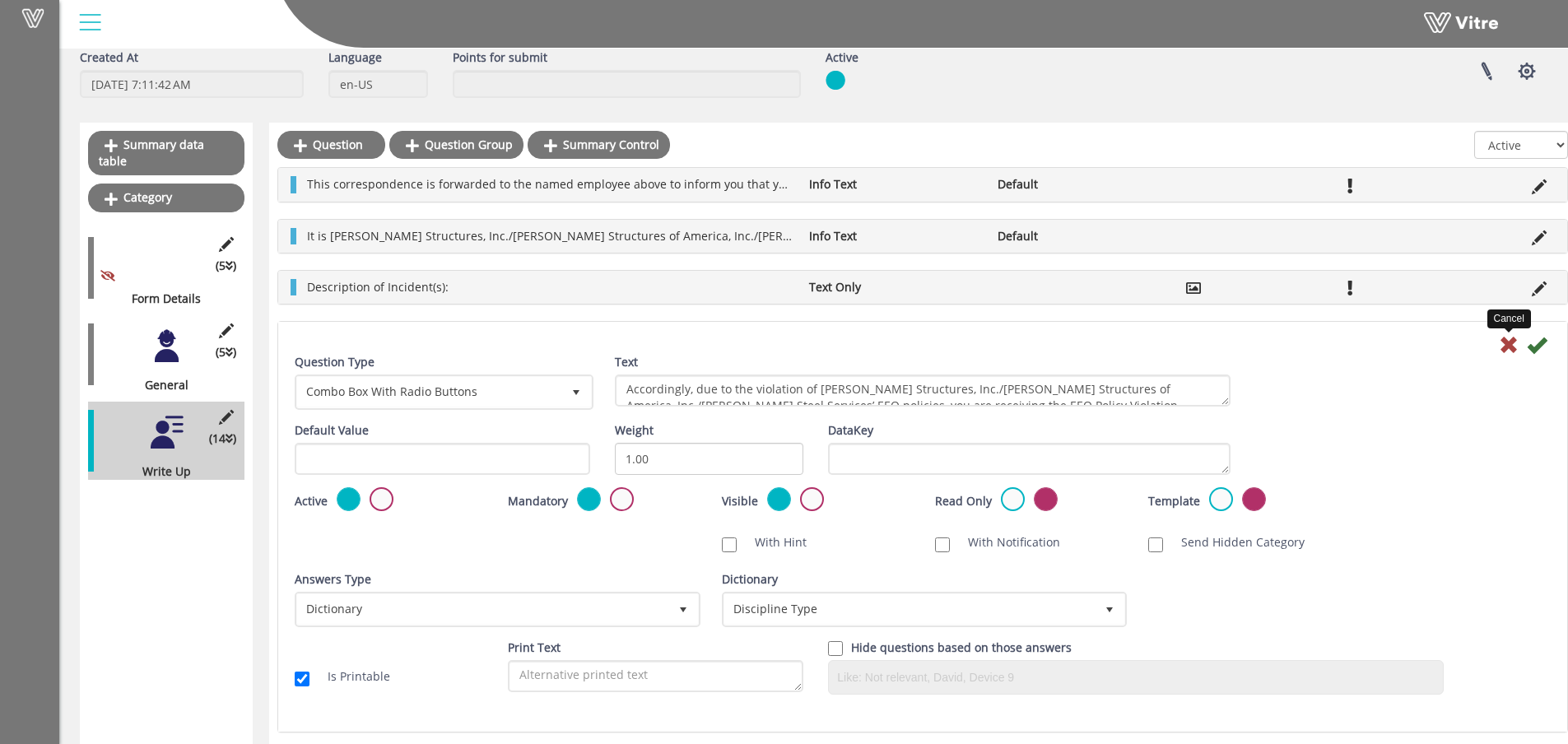
click at [1507, 341] on icon at bounding box center [1509, 345] width 20 height 20
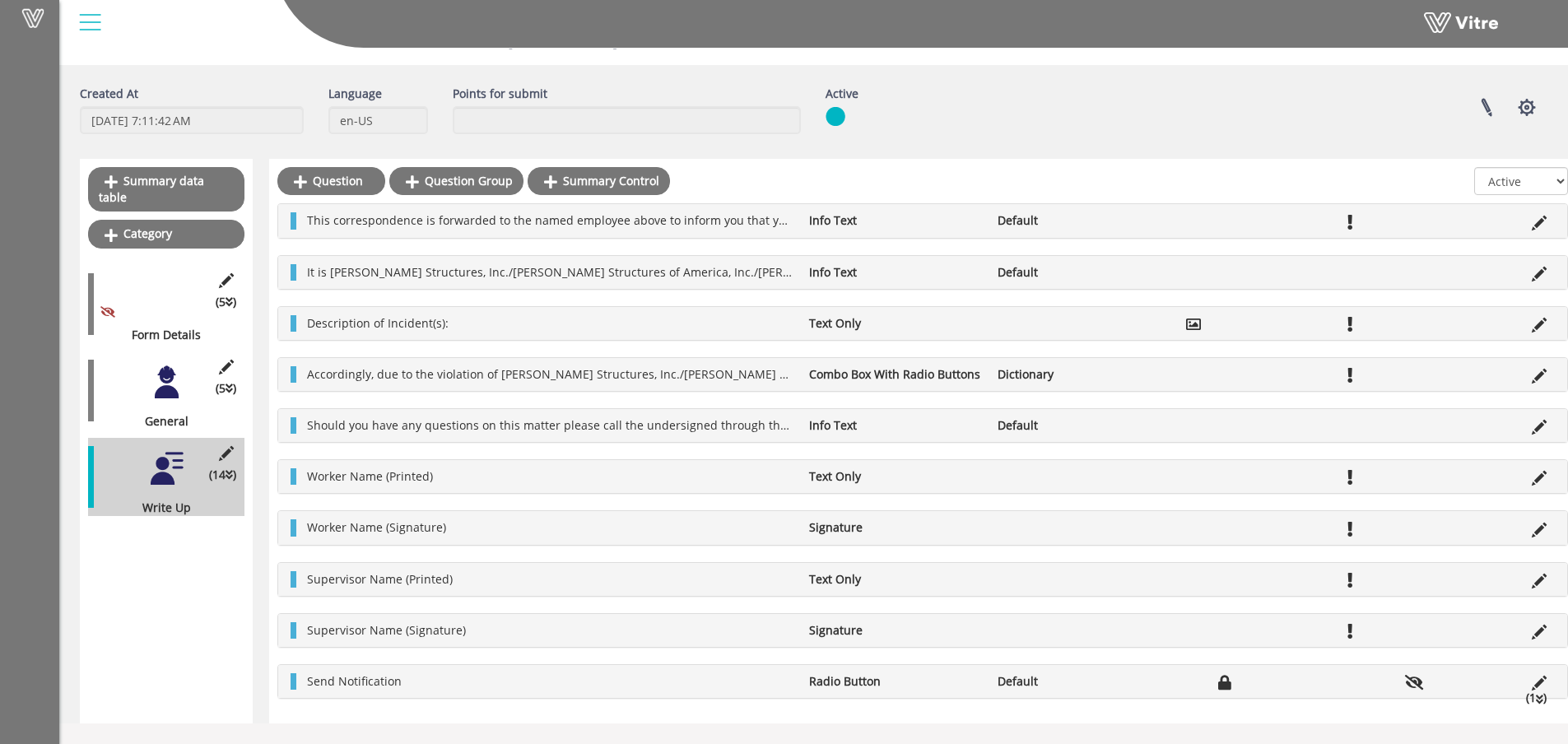
scroll to position [46, 0]
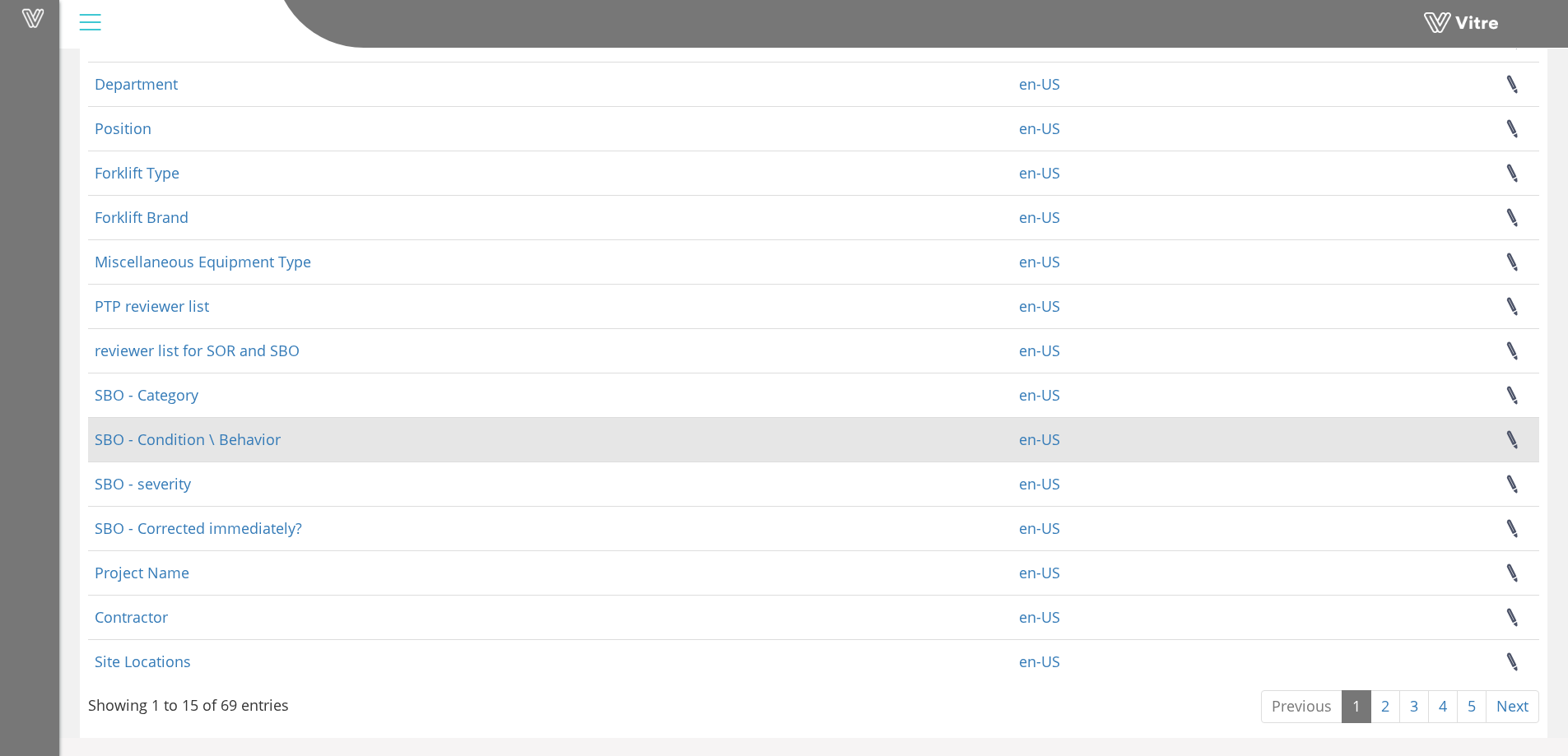
scroll to position [192, 0]
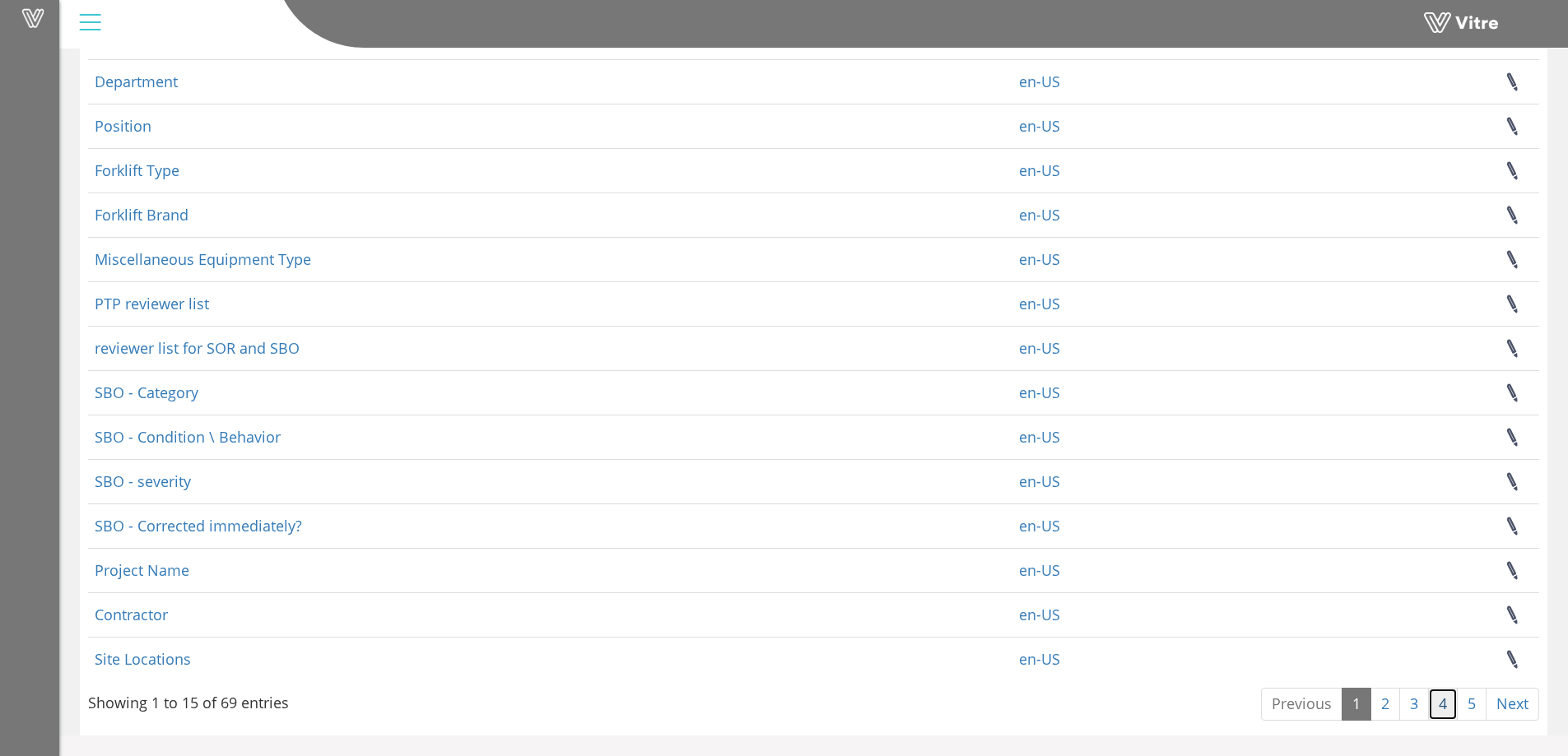
click at [1437, 707] on link "4" at bounding box center [1443, 704] width 29 height 33
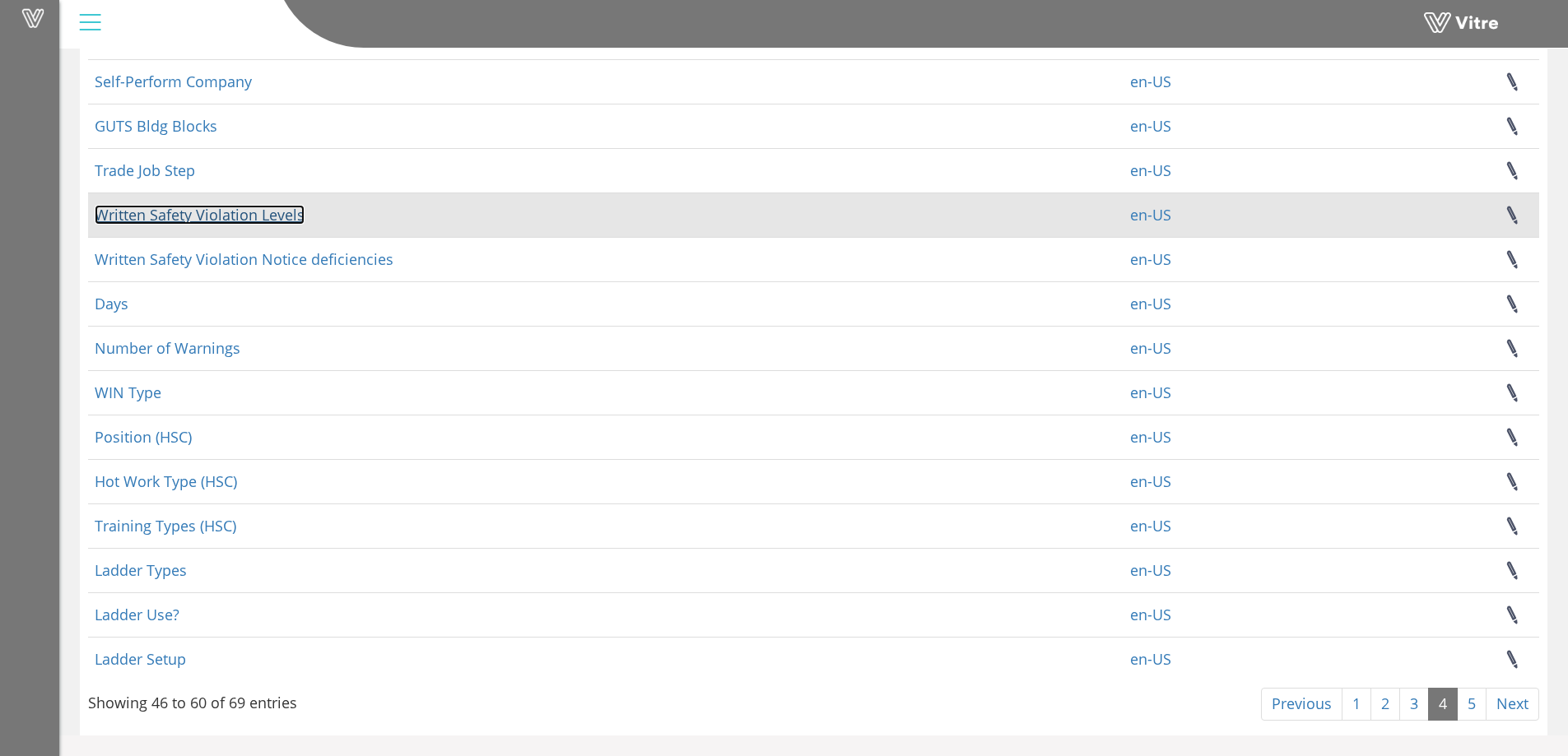
click at [229, 220] on link "Written Safety Violation Levels" at bounding box center [200, 215] width 210 height 20
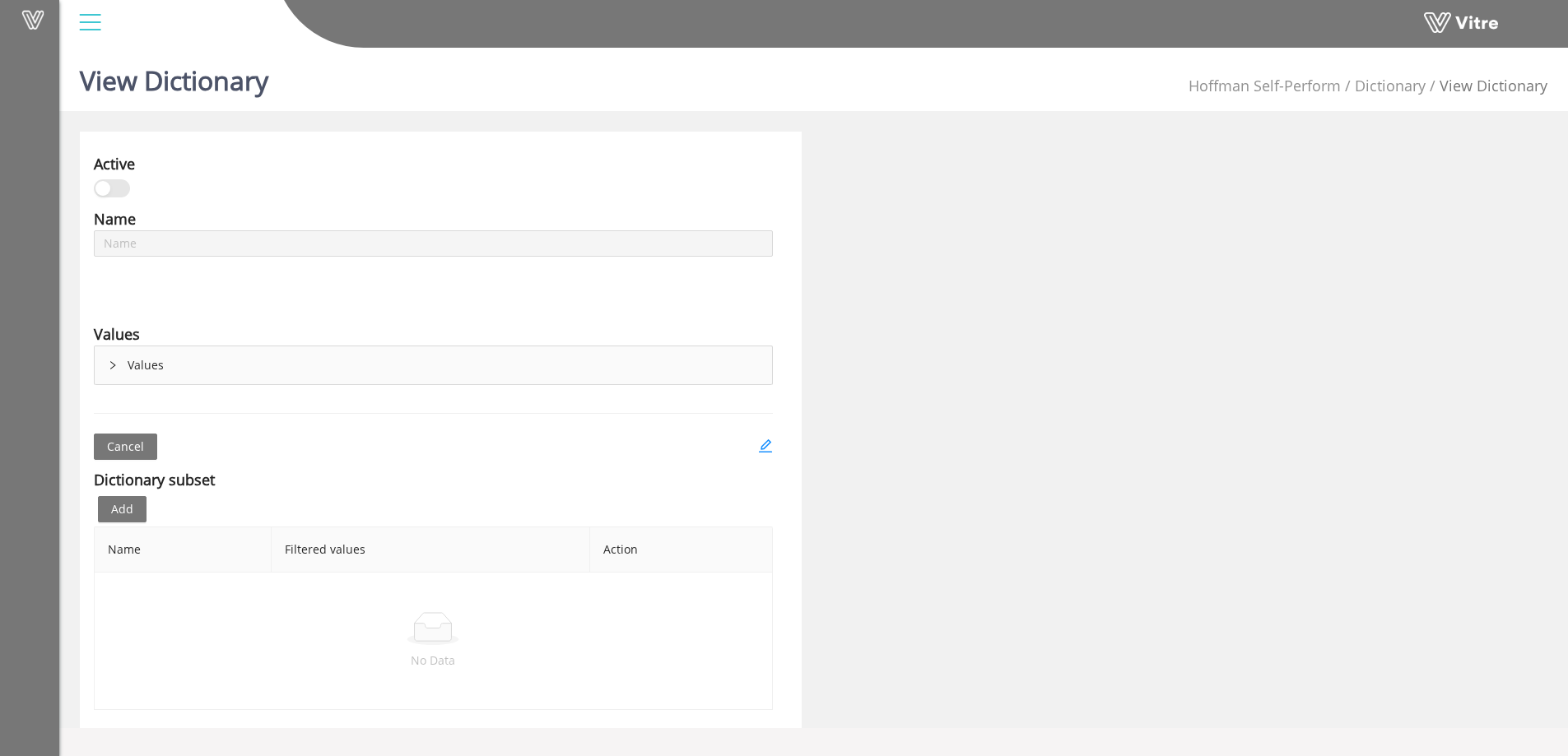
type input "Written Safety Violation Levels"
click at [106, 363] on div "Values" at bounding box center [434, 364] width 678 height 37
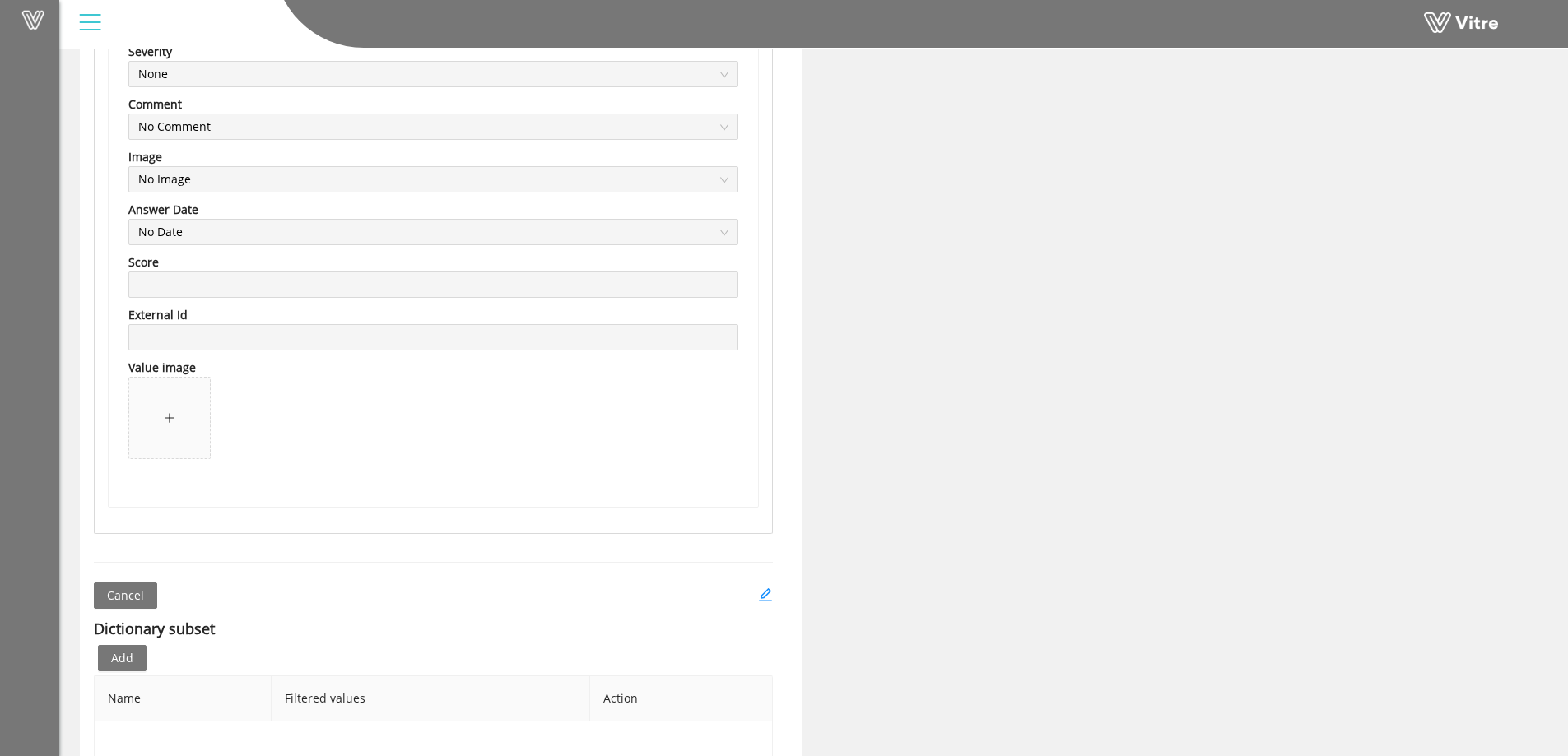
scroll to position [2880, 0]
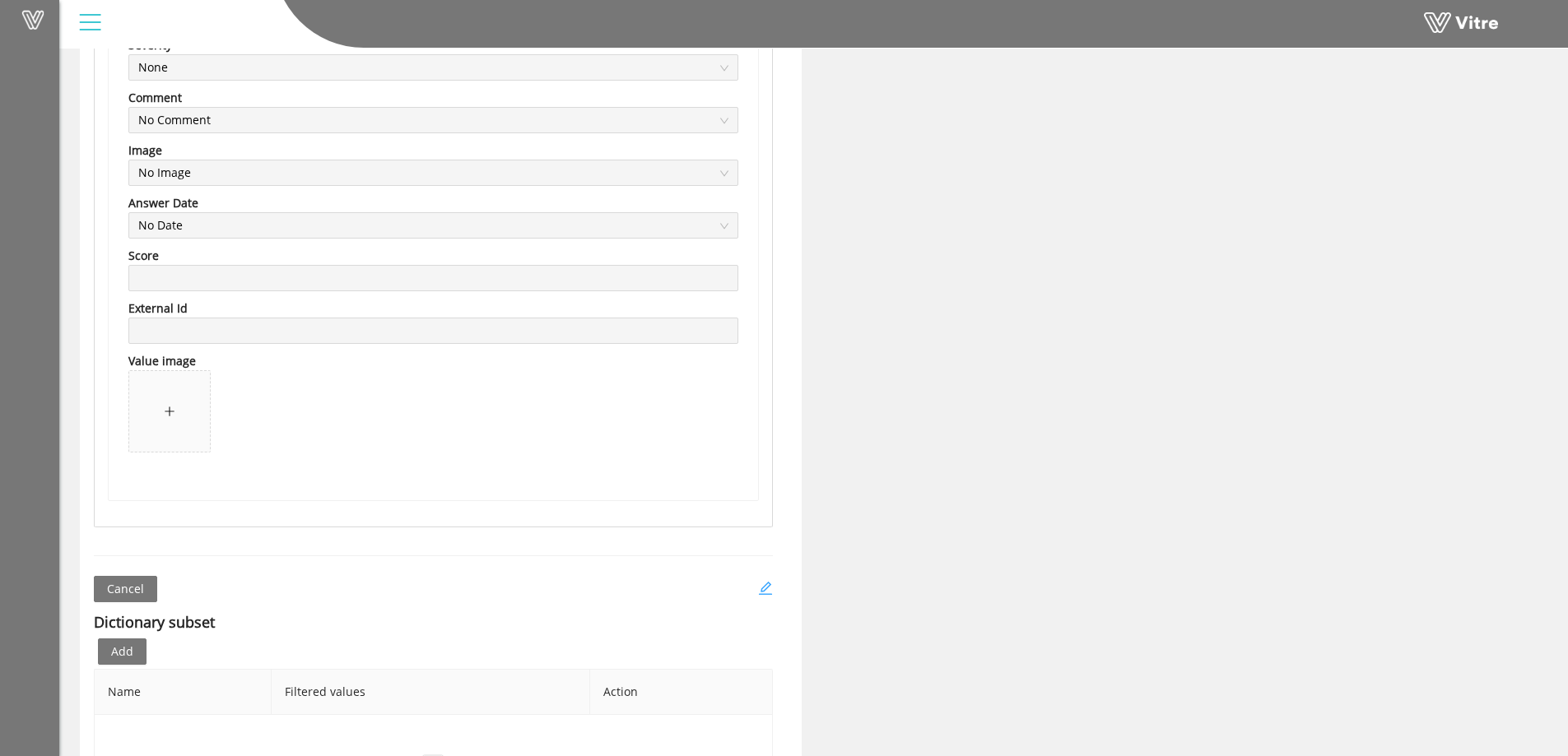
click at [769, 585] on icon "edit" at bounding box center [764, 588] width 13 height 13
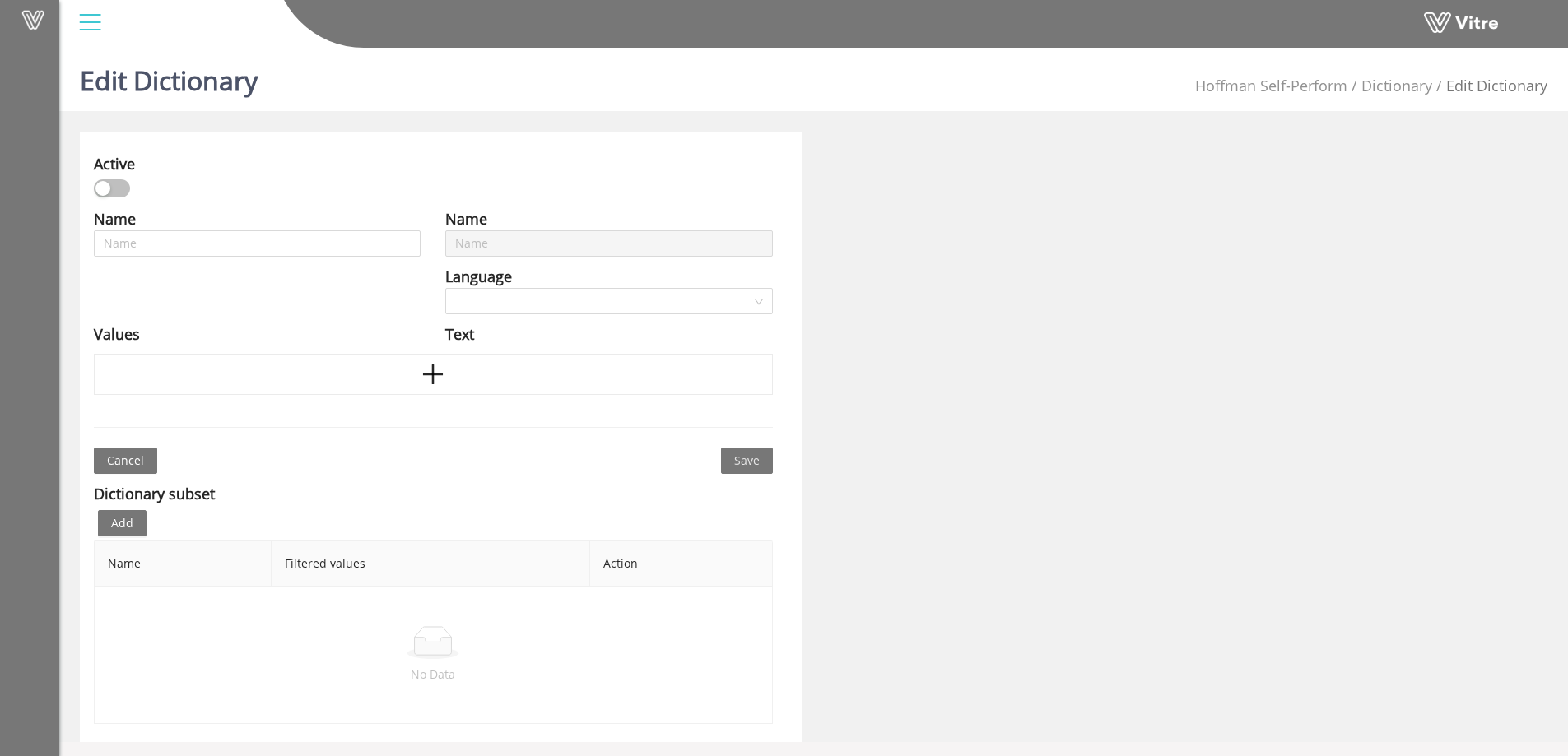
type input "Written Safety Violation Levels"
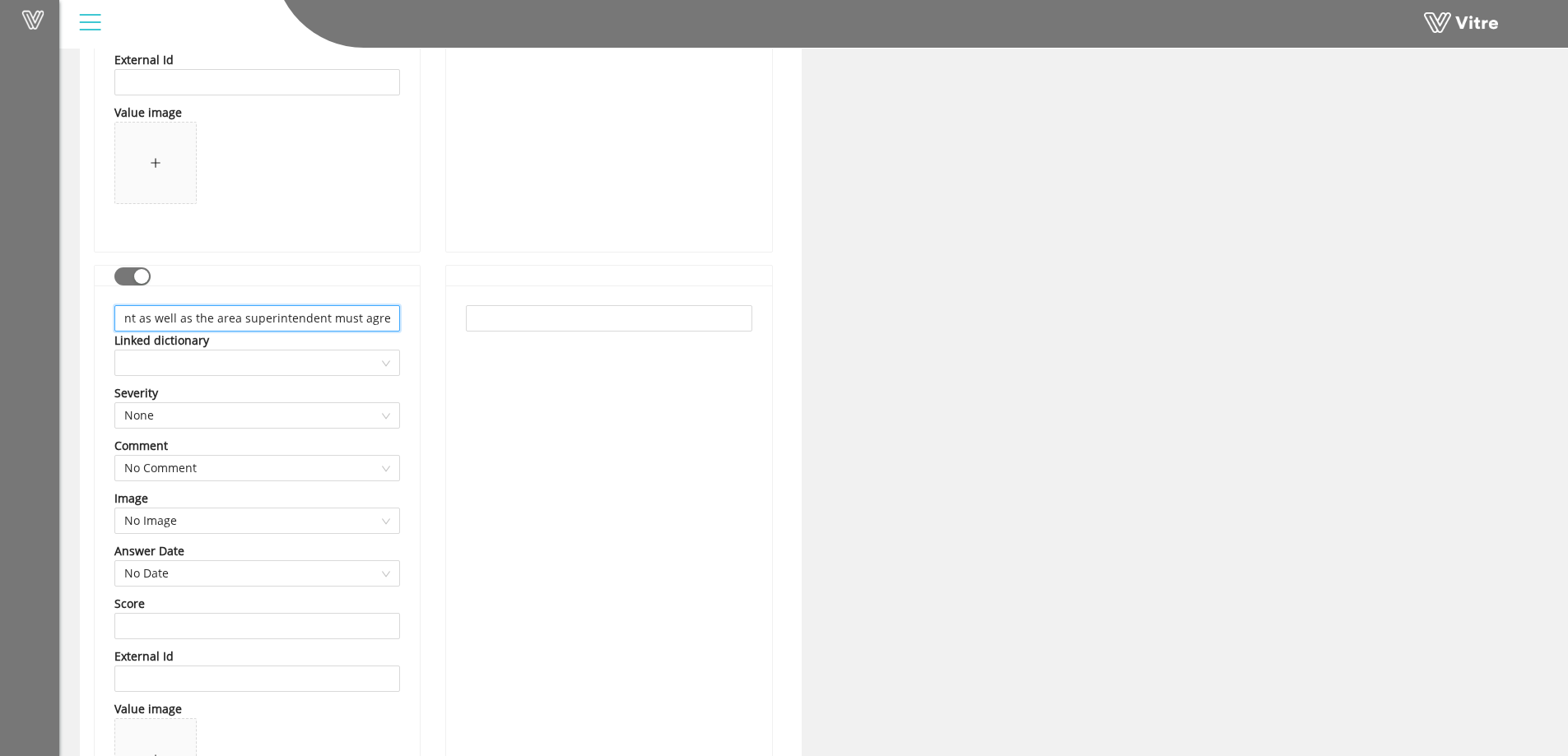
scroll to position [0, 1283]
drag, startPoint x: 122, startPoint y: 315, endPoint x: 437, endPoint y: 321, distance: 315.1
click at [493, 413] on div at bounding box center [608, 567] width 325 height 562
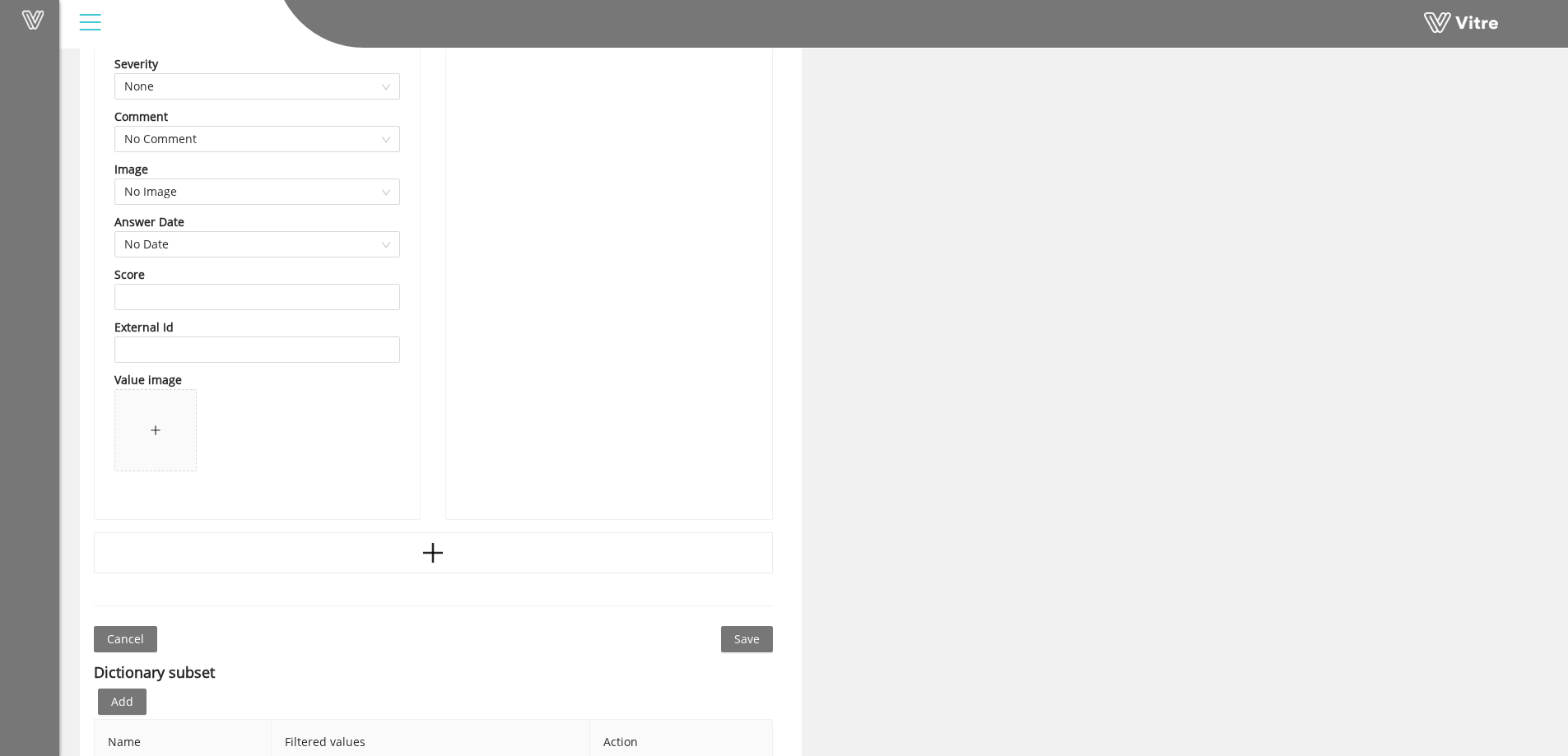
click at [135, 639] on span "Cancel" at bounding box center [125, 639] width 37 height 18
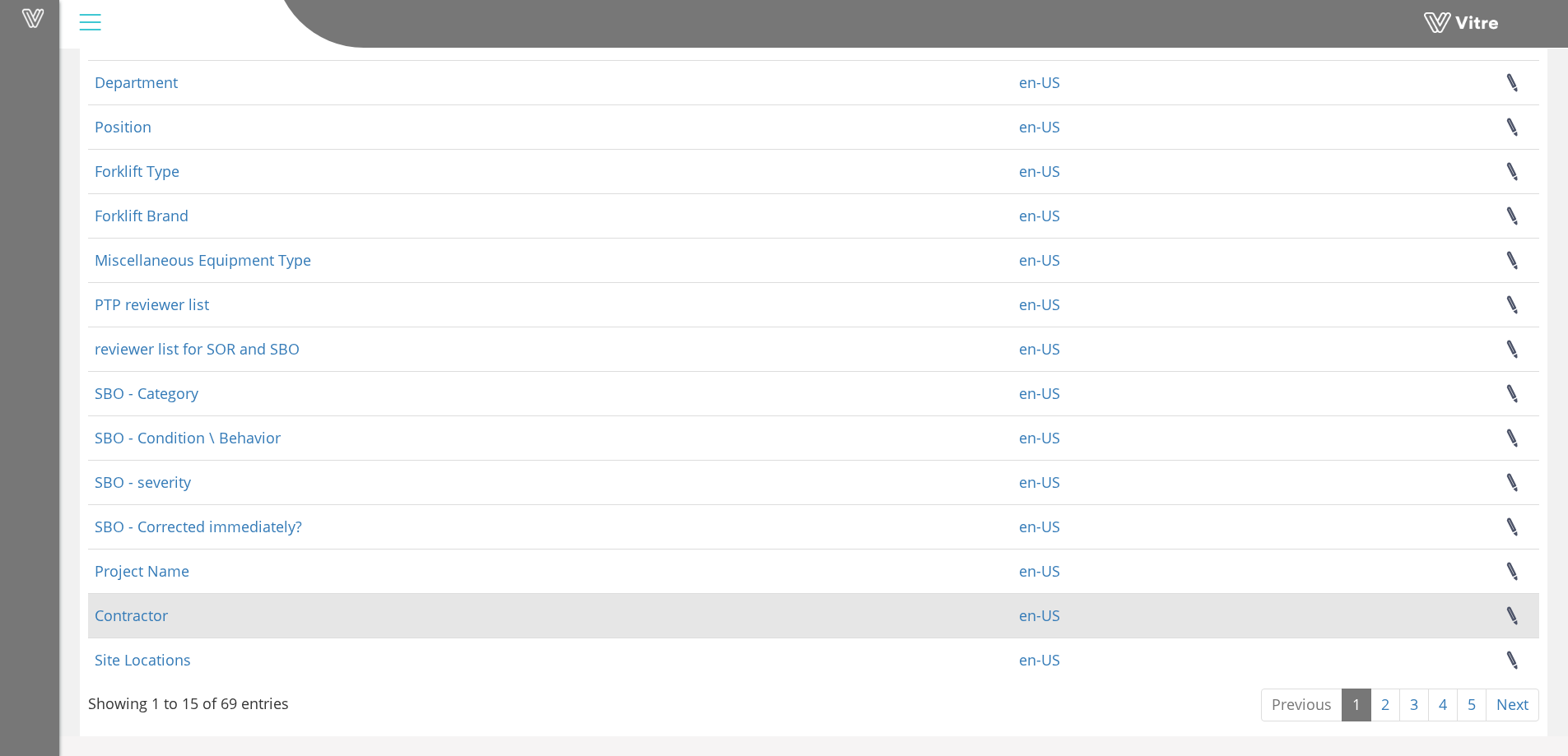
scroll to position [192, 0]
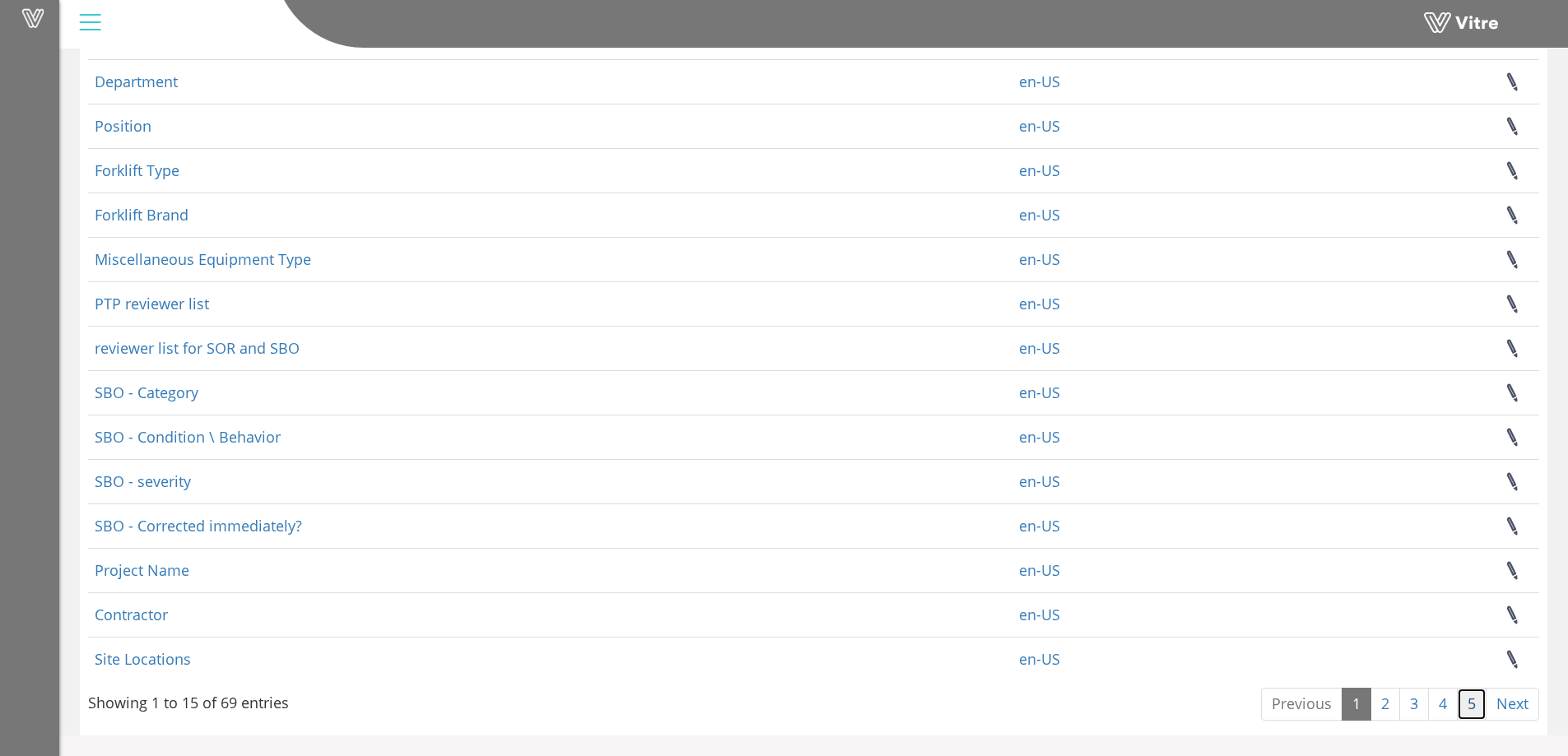
click at [1469, 702] on link "5" at bounding box center [1471, 704] width 29 height 33
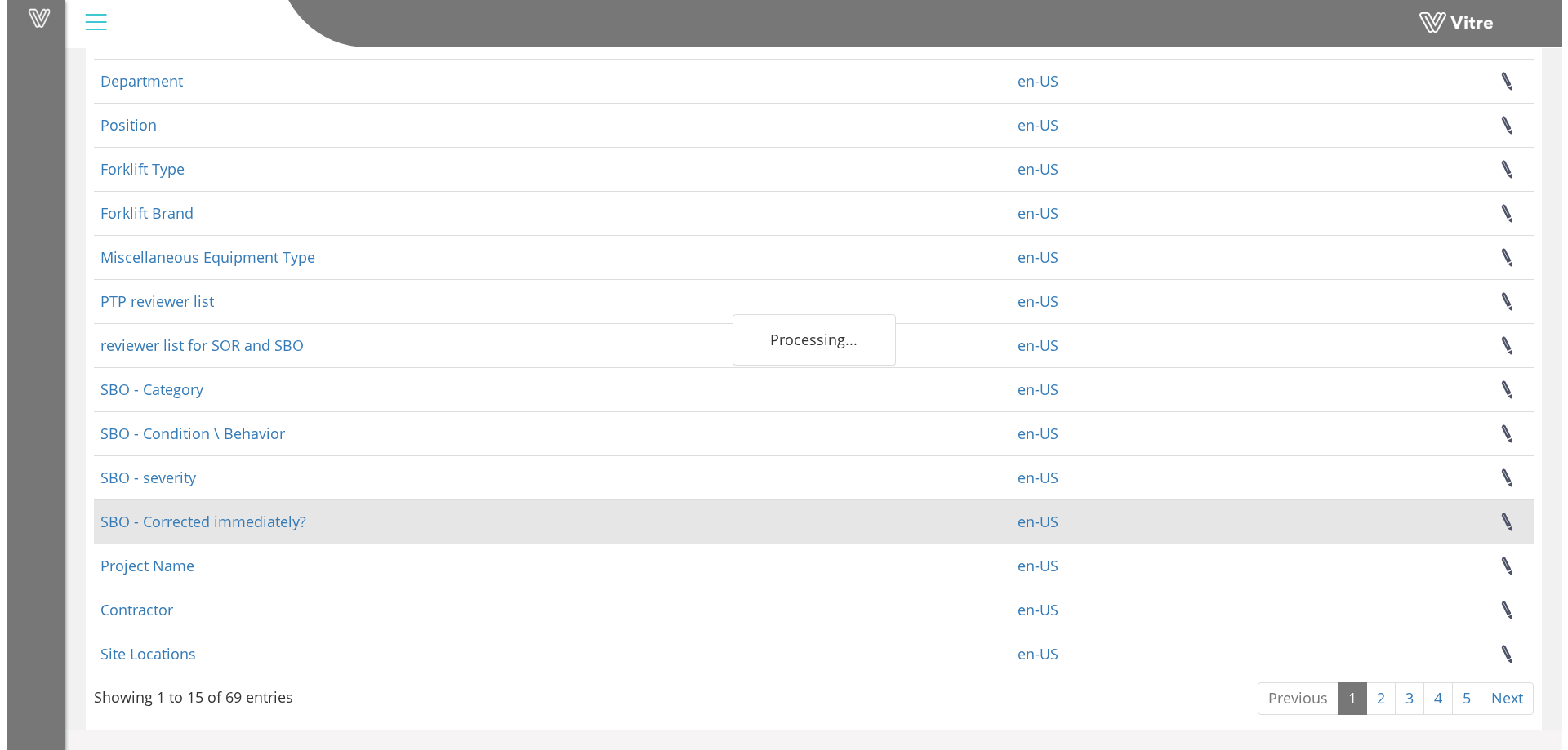
scroll to position [0, 0]
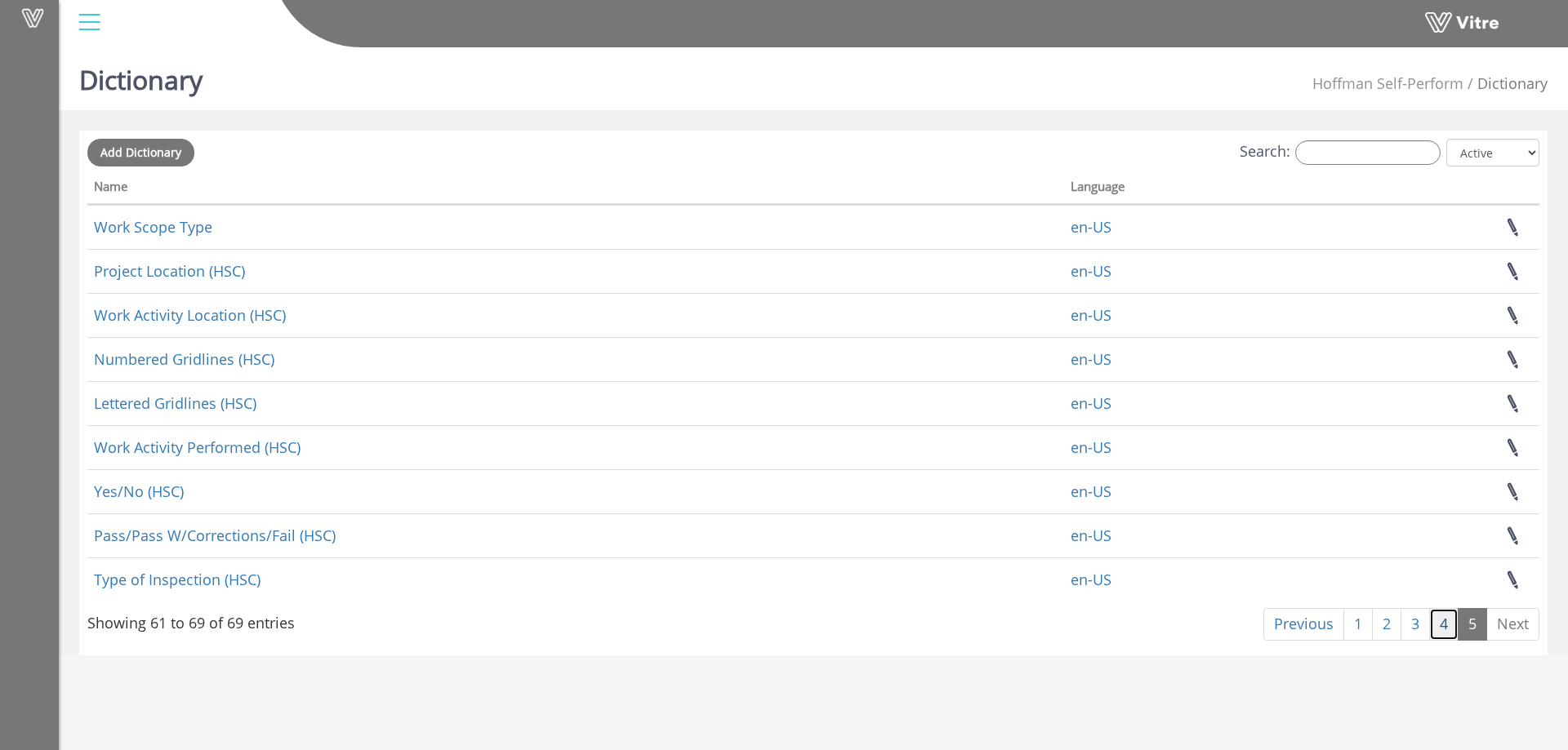
click at [1443, 622] on link "4" at bounding box center [1444, 624] width 29 height 33
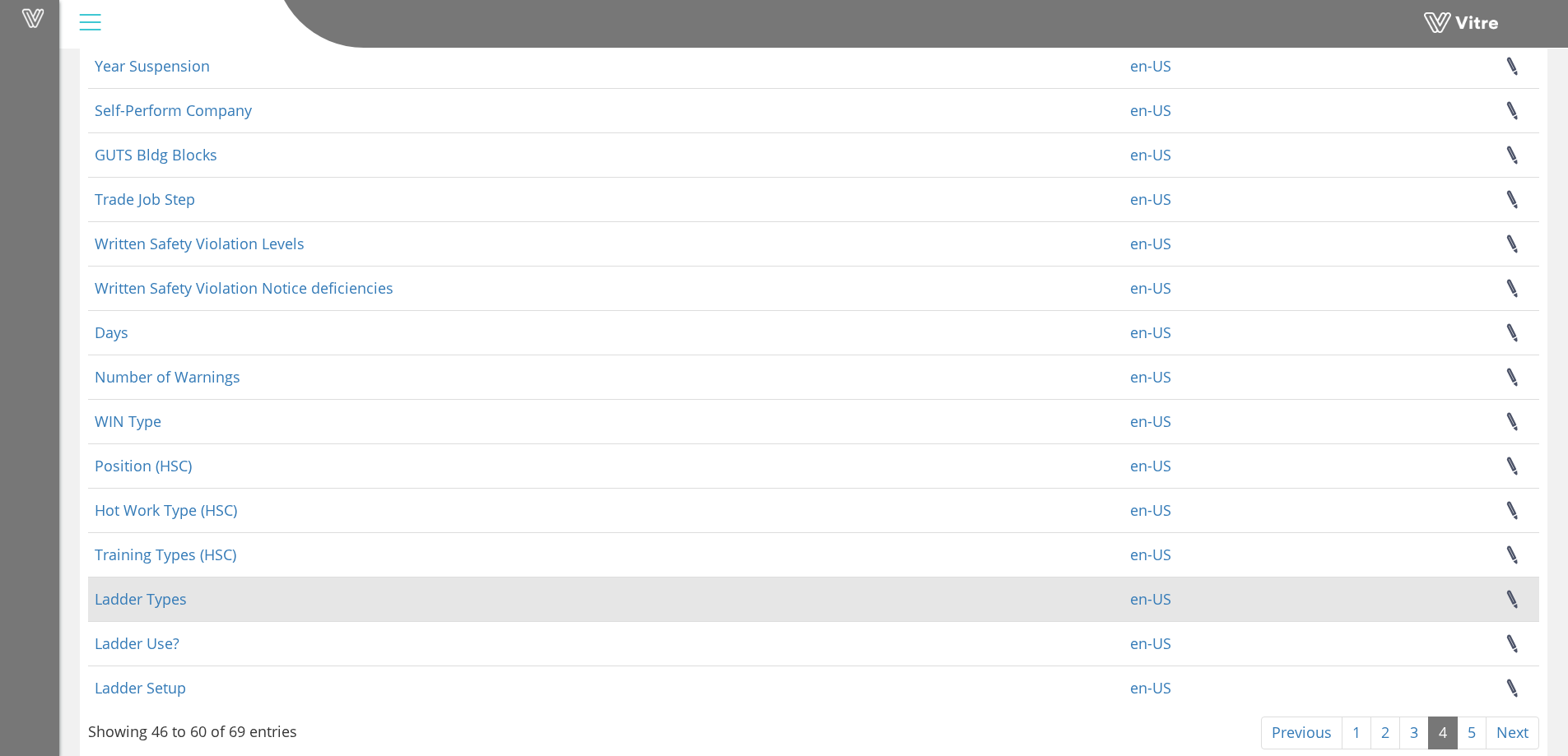
scroll to position [192, 0]
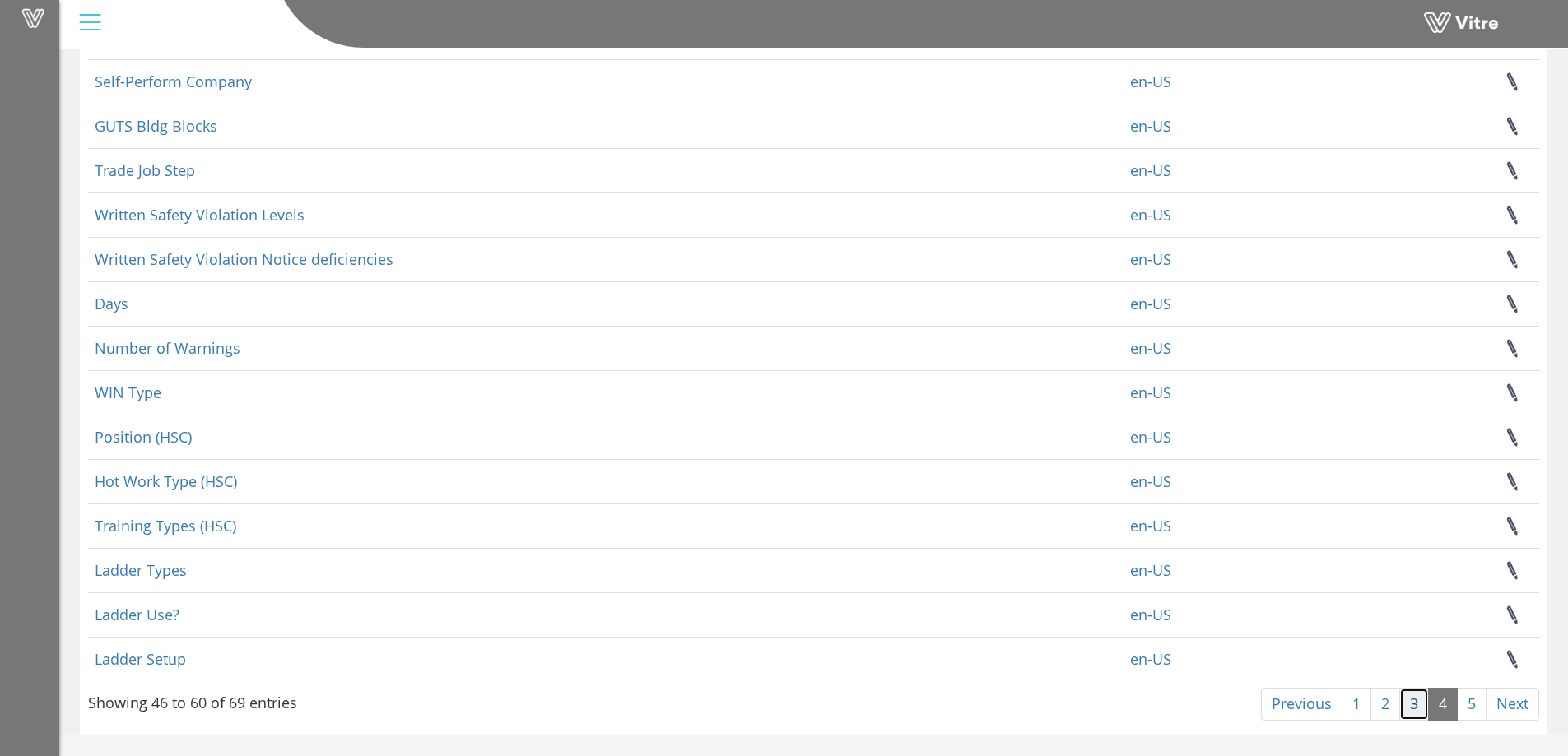
click at [1418, 696] on link "3" at bounding box center [1414, 704] width 29 height 33
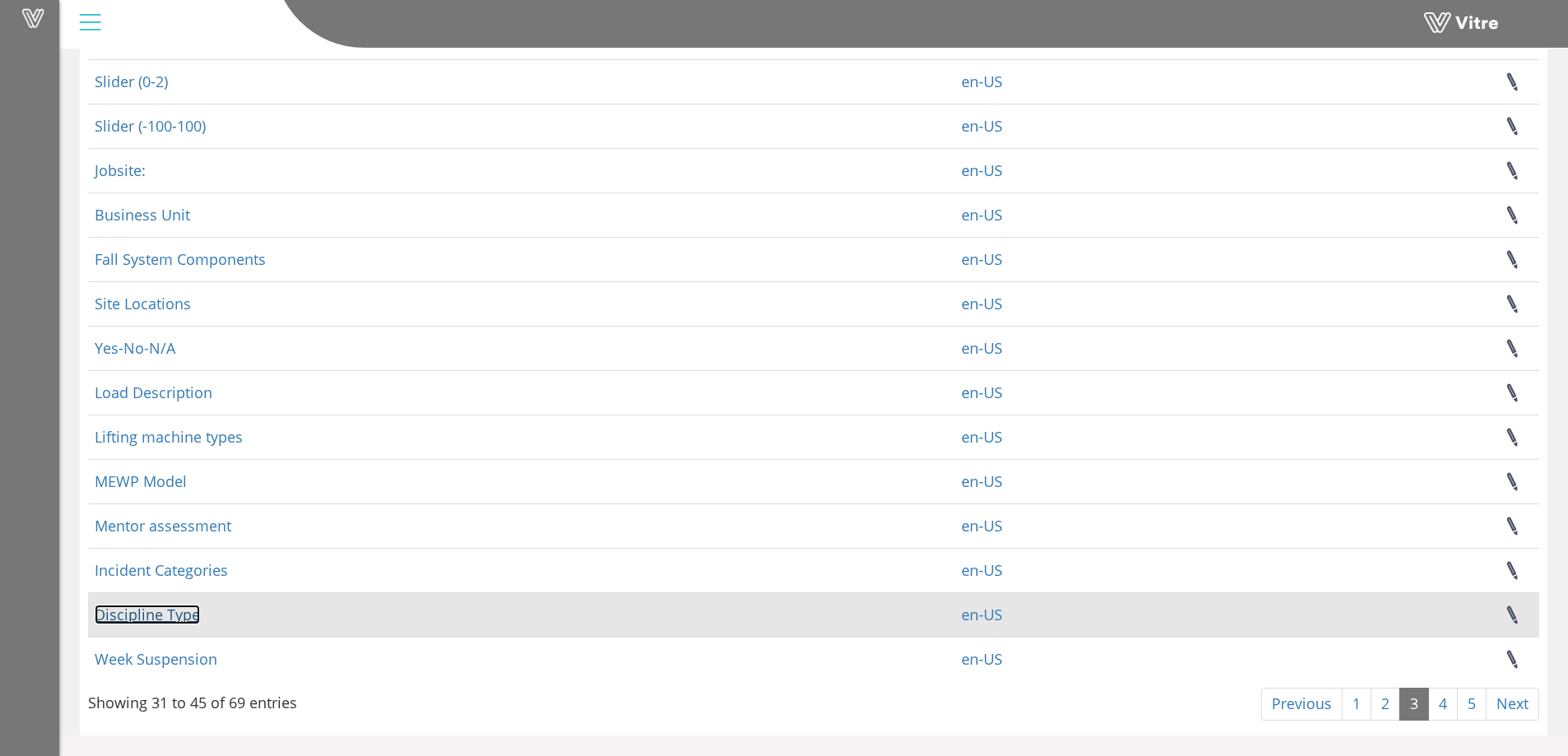
click at [179, 613] on link "Discipline Type" at bounding box center [147, 614] width 105 height 20
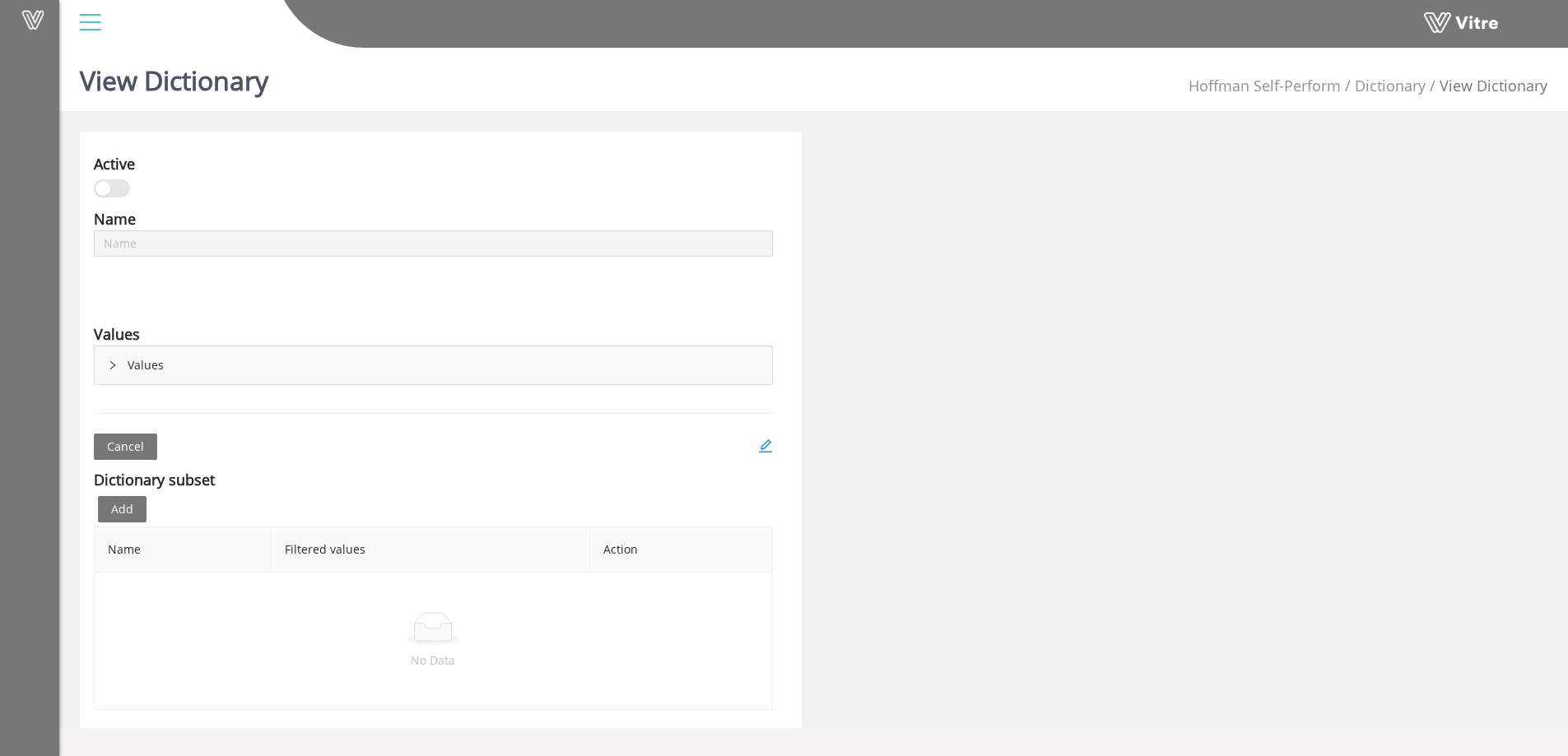
type input "Discipline Type"
click at [760, 446] on icon "edit" at bounding box center [765, 446] width 15 height 15
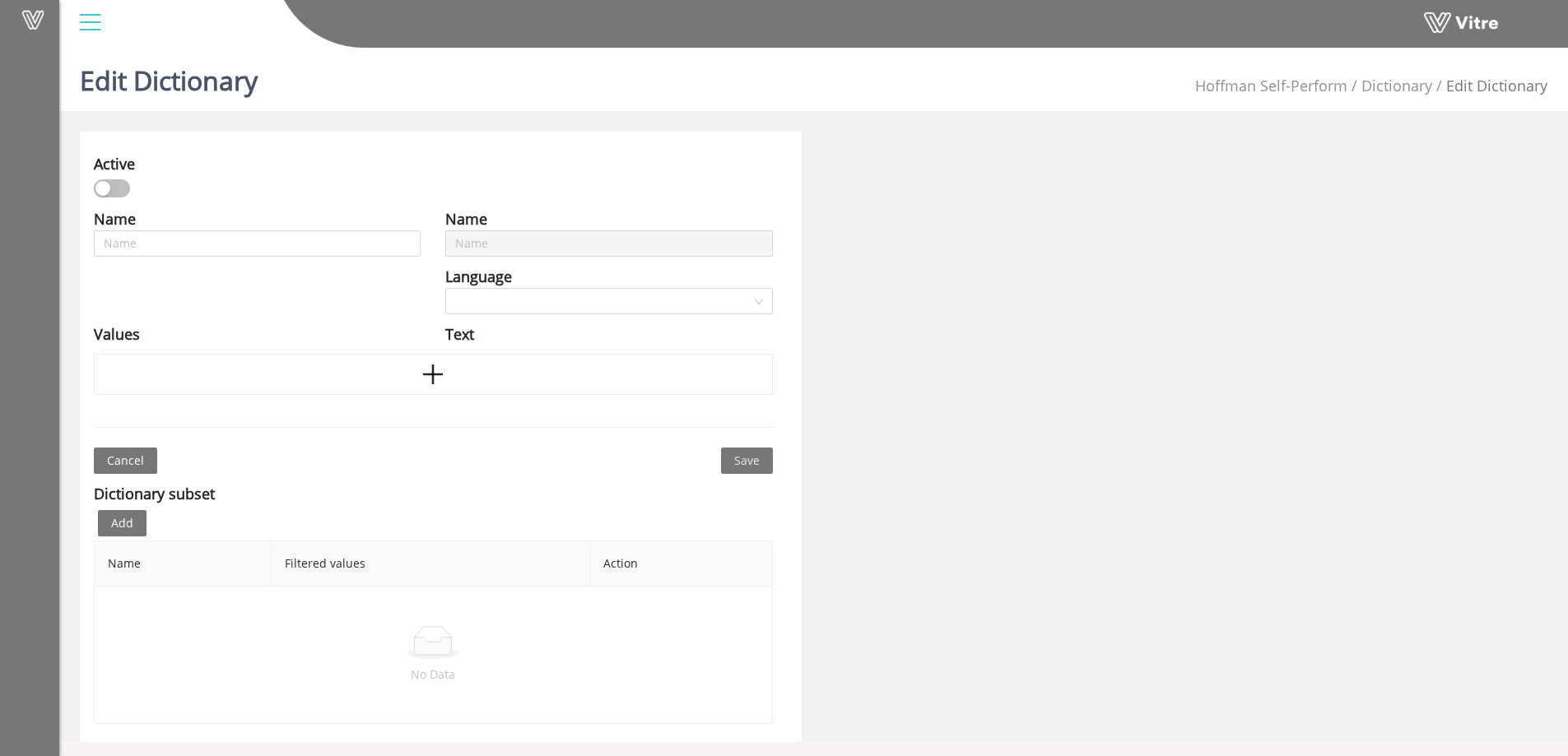
type input "Discipline Type"
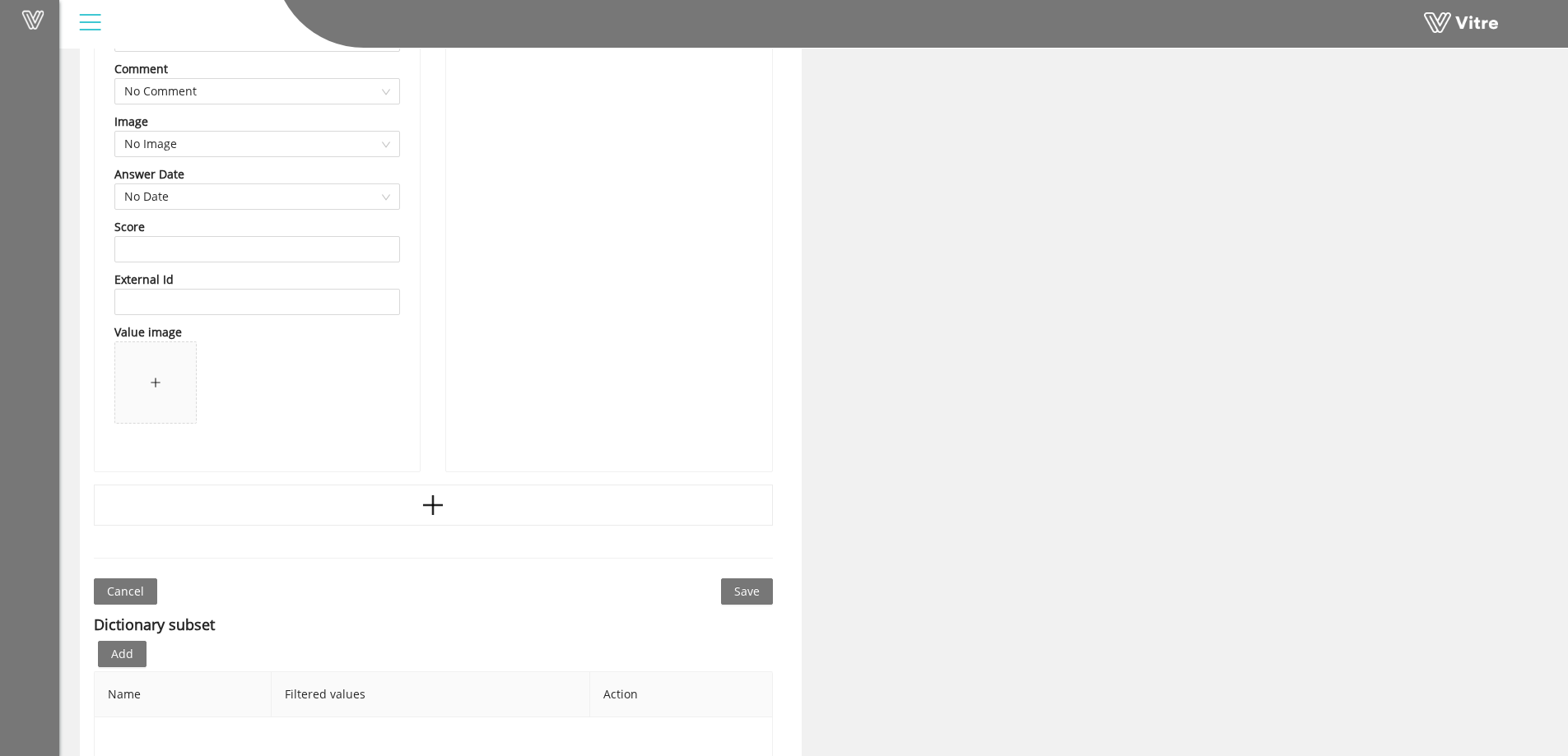
scroll to position [2304, 0]
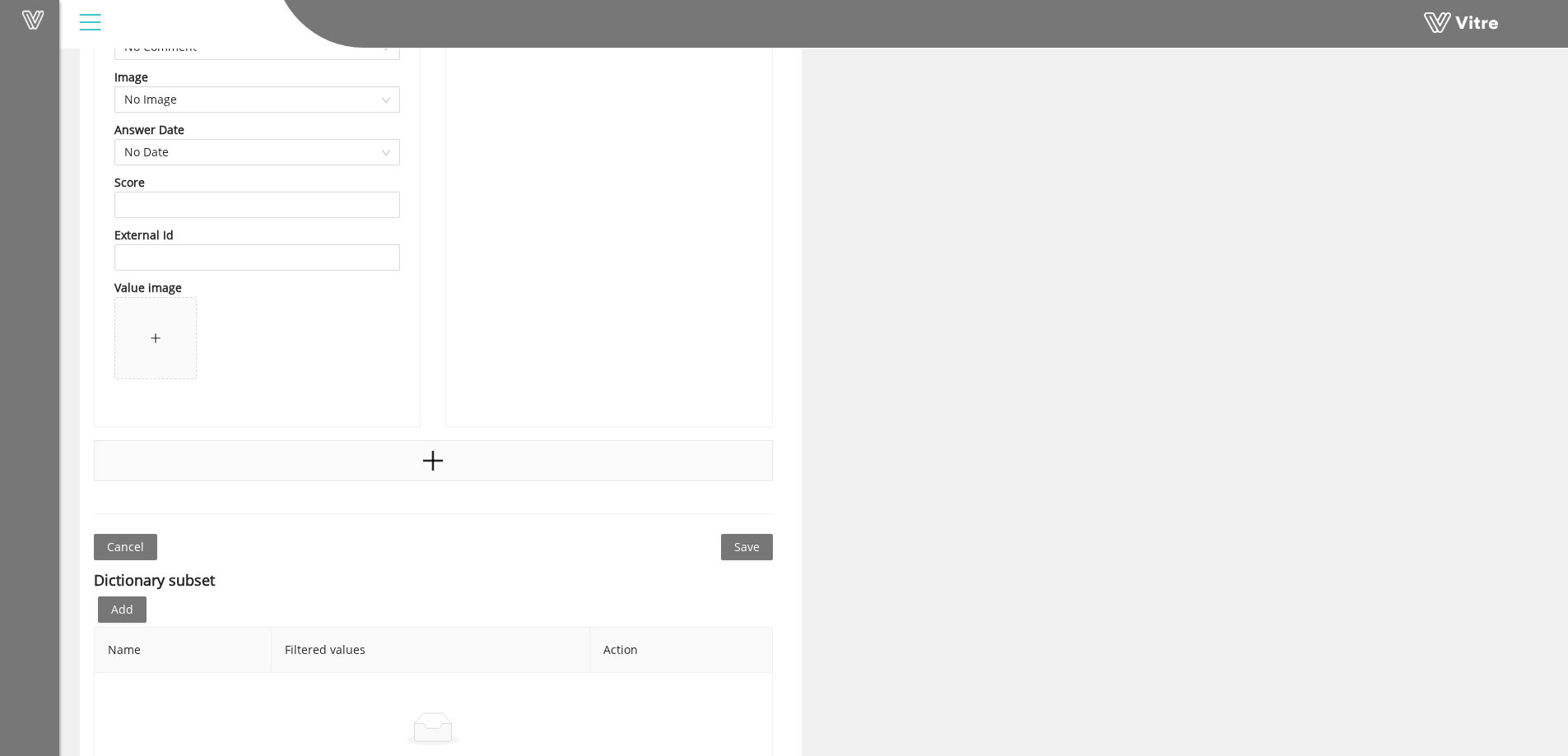
click at [428, 460] on icon "plus" at bounding box center [433, 460] width 25 height 25
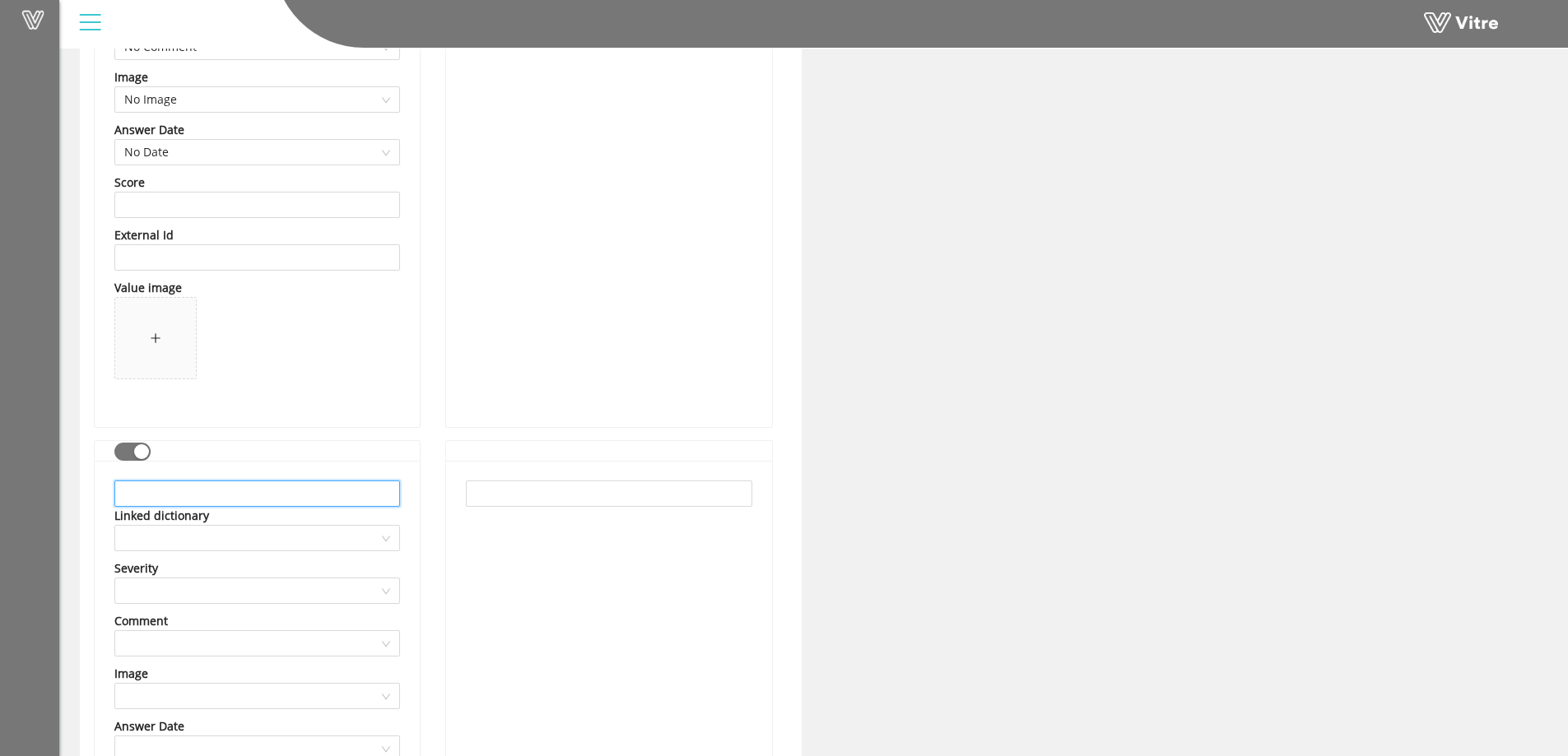
click at [163, 496] on input "text" at bounding box center [257, 493] width 286 height 26
paste input "Permanent Termination or Permanent Debarment (the nature of this violation and/…"
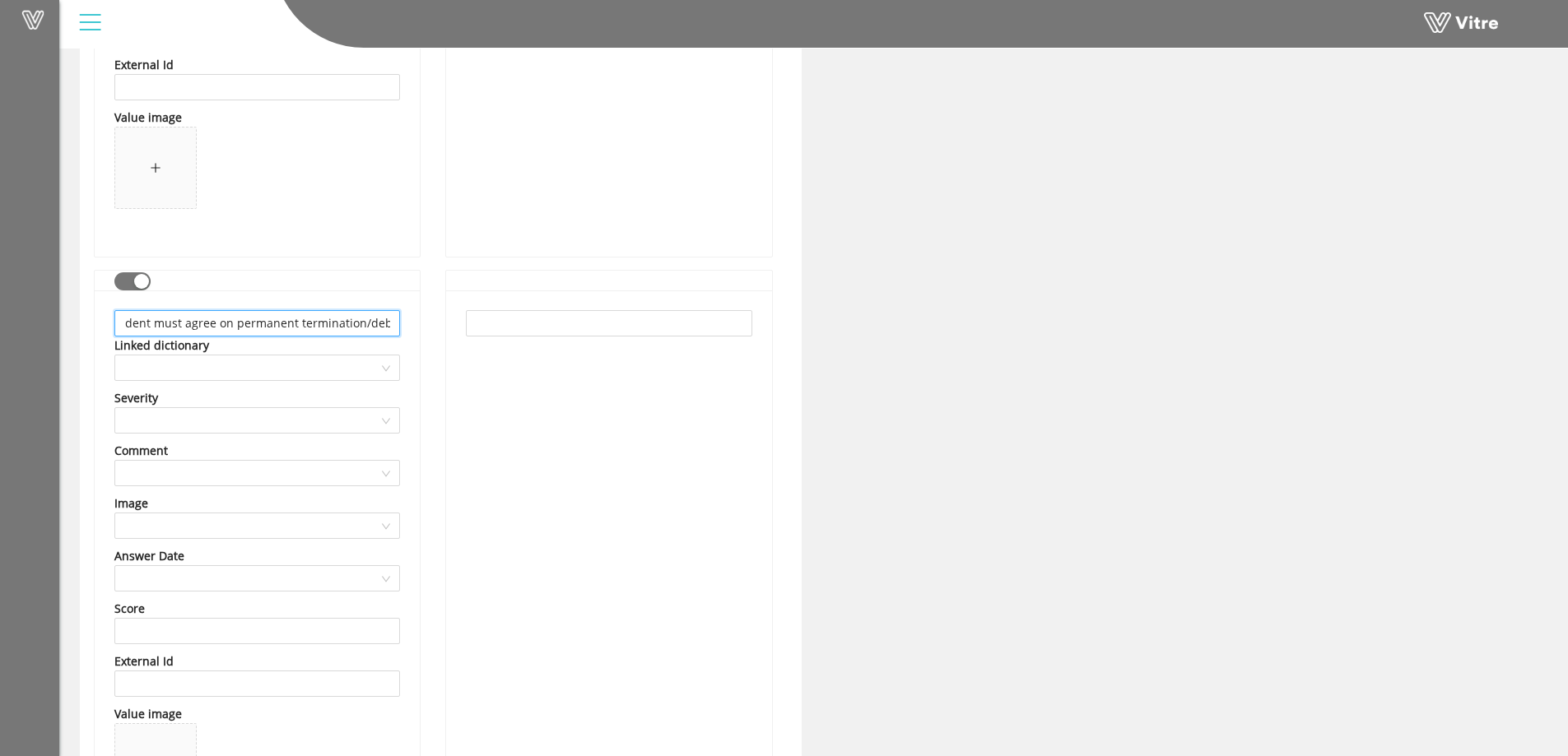
scroll to position [2551, 0]
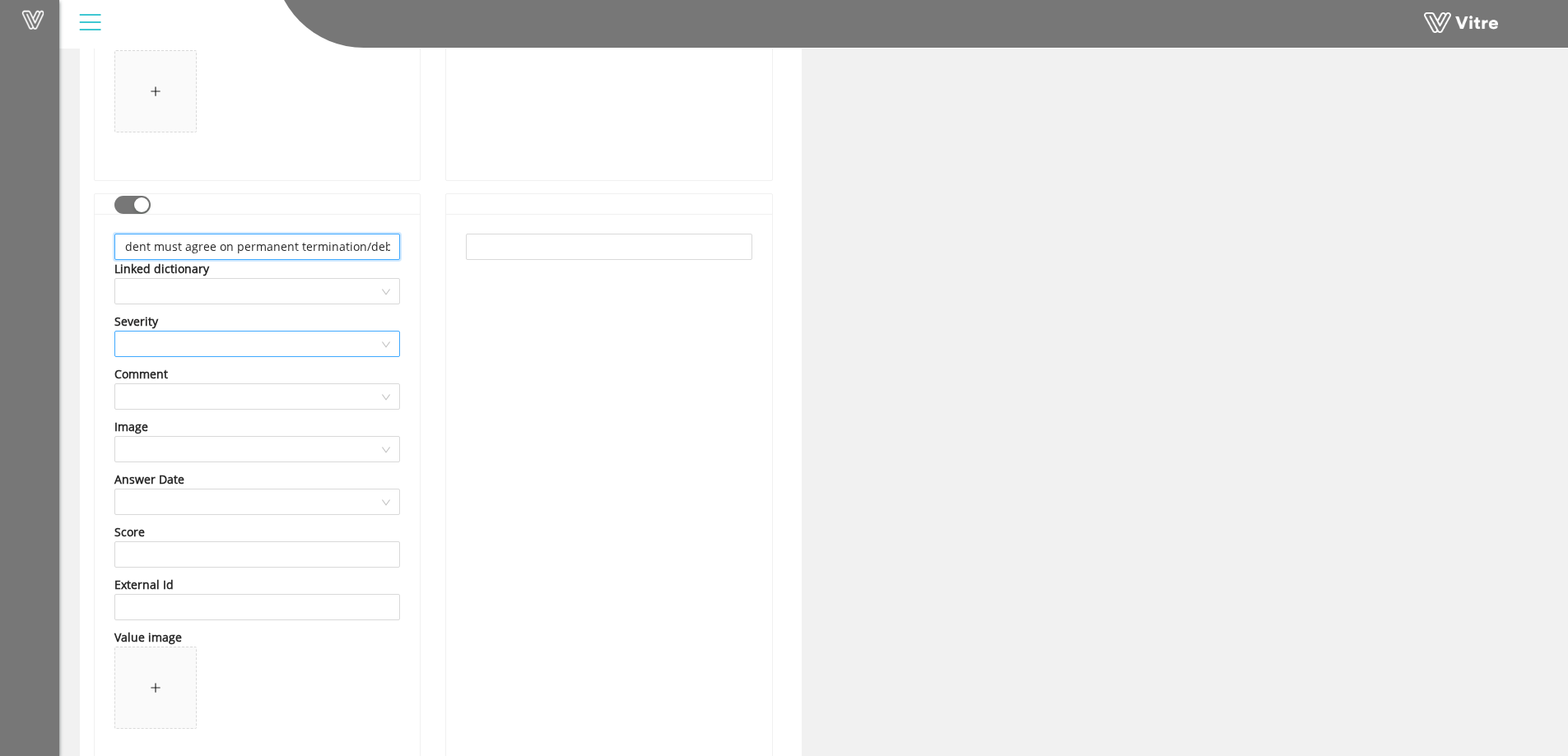
type input "Permanent Termination or Permanent Debarment (the nature of this violation and/…"
click at [163, 348] on input "search" at bounding box center [251, 343] width 254 height 25
click at [153, 379] on div "None" at bounding box center [257, 377] width 266 height 18
click at [153, 397] on input "search" at bounding box center [251, 396] width 254 height 25
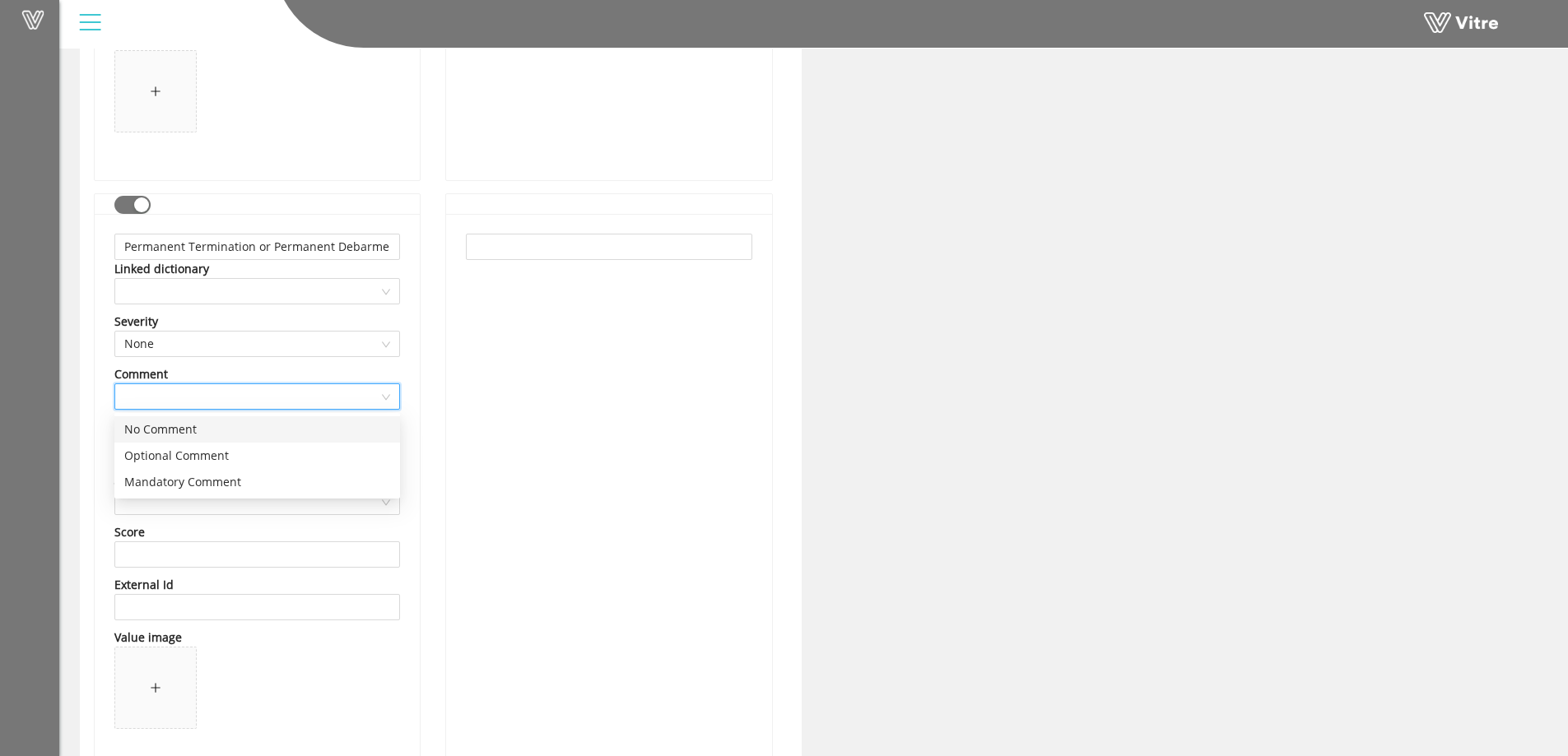
click at [148, 425] on div "No Comment" at bounding box center [257, 430] width 266 height 18
click at [150, 454] on input "search" at bounding box center [251, 449] width 254 height 25
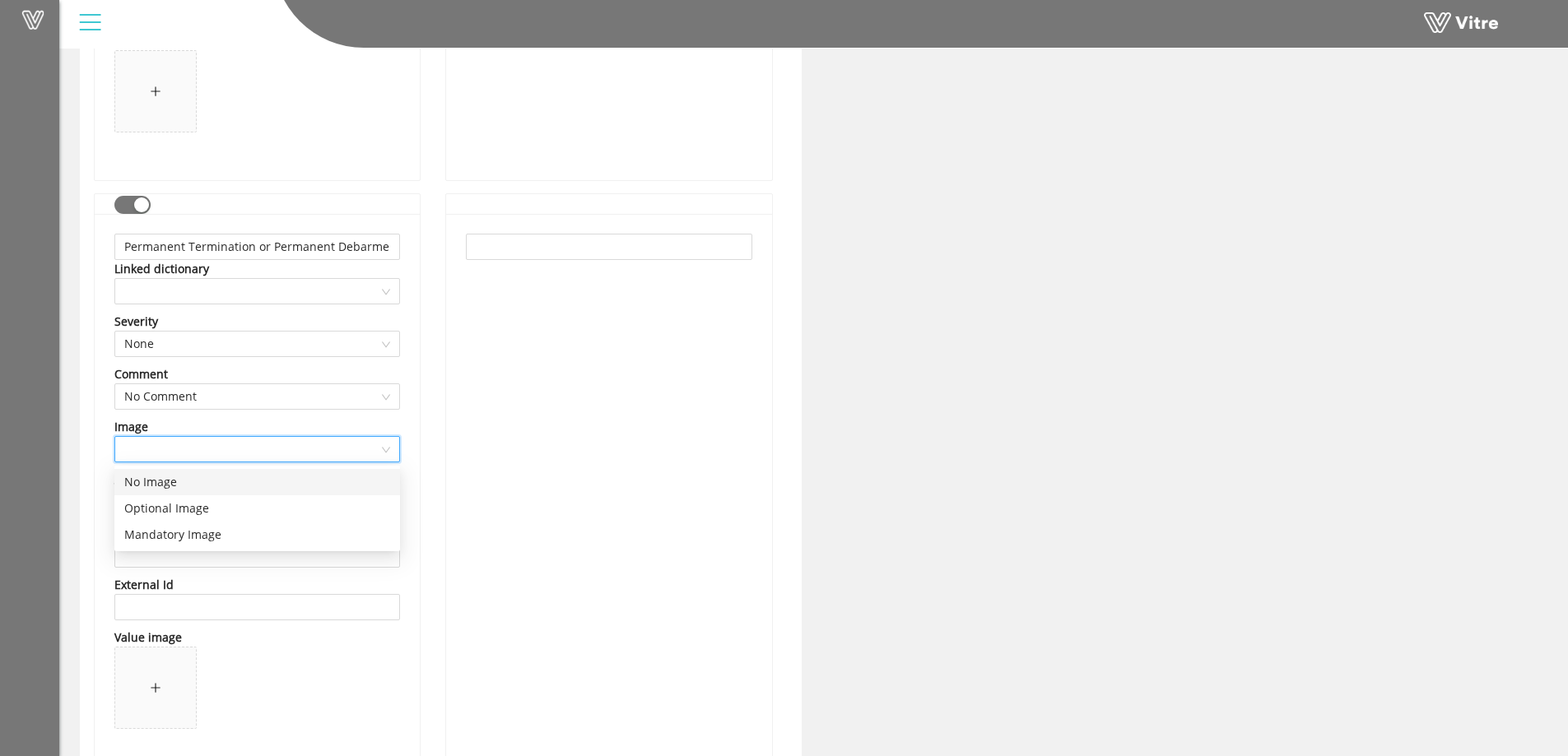
click at [146, 478] on div "No Image" at bounding box center [257, 482] width 266 height 18
click at [160, 499] on input "search" at bounding box center [251, 501] width 254 height 25
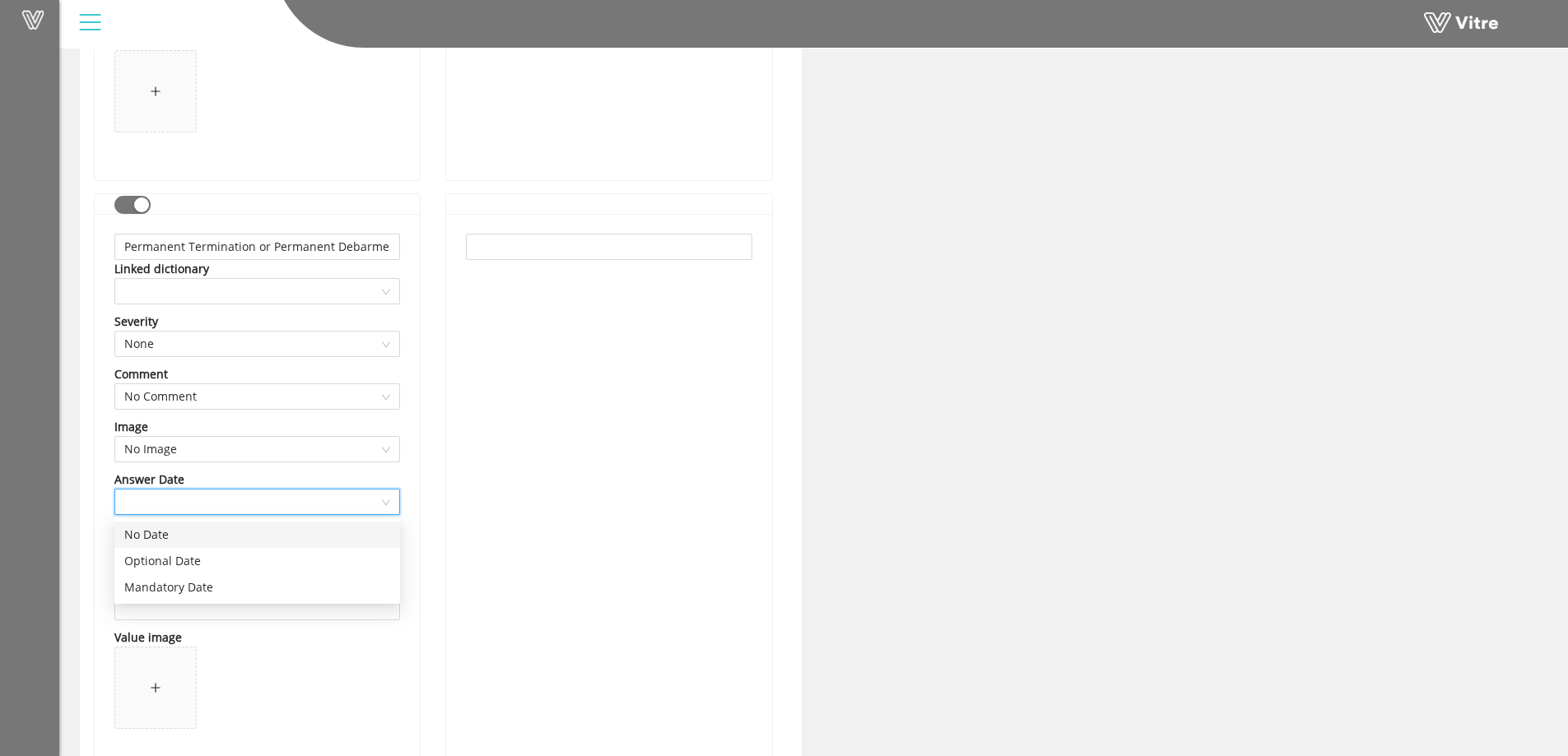
click at [149, 545] on div "No Date" at bounding box center [257, 534] width 286 height 26
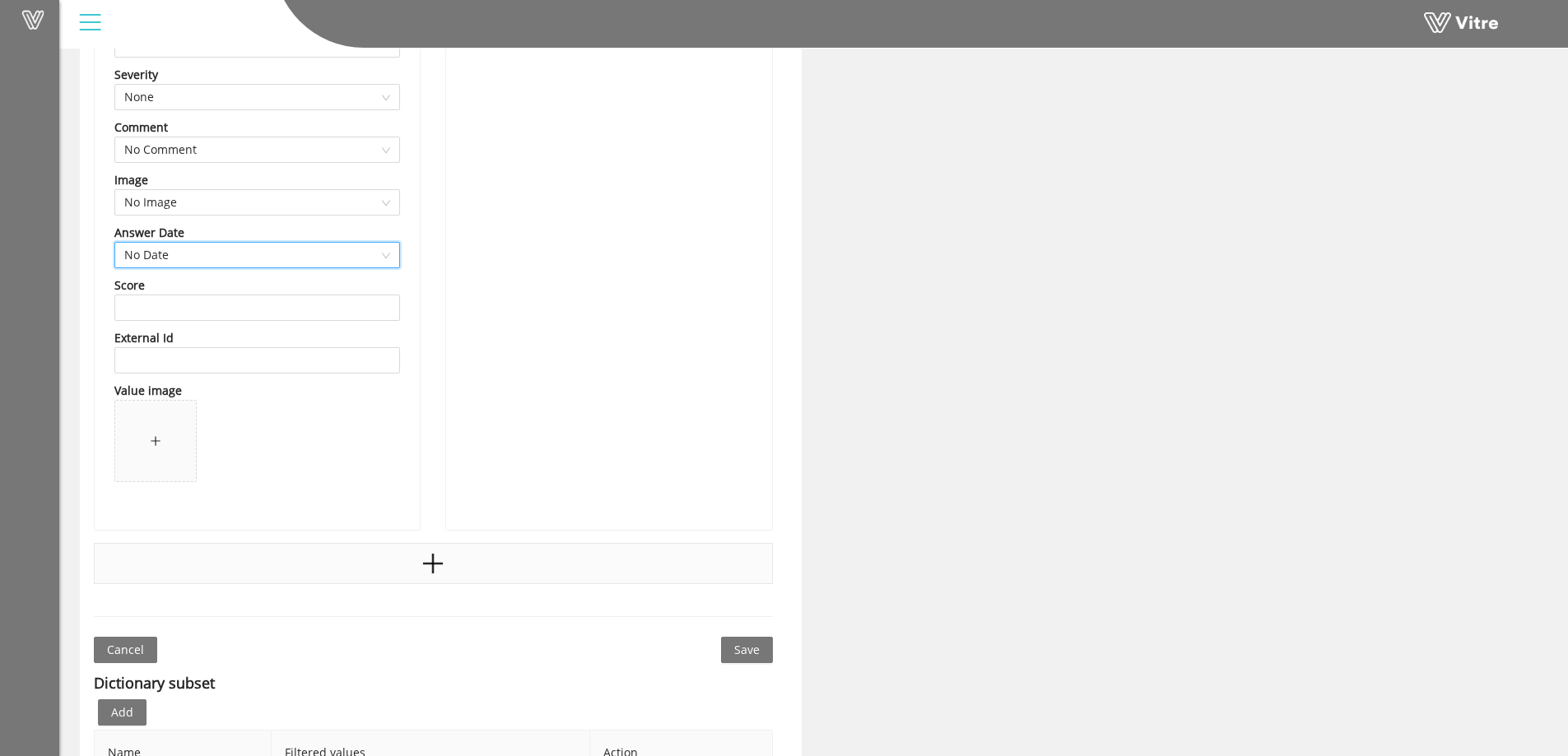
scroll to position [2880, 0]
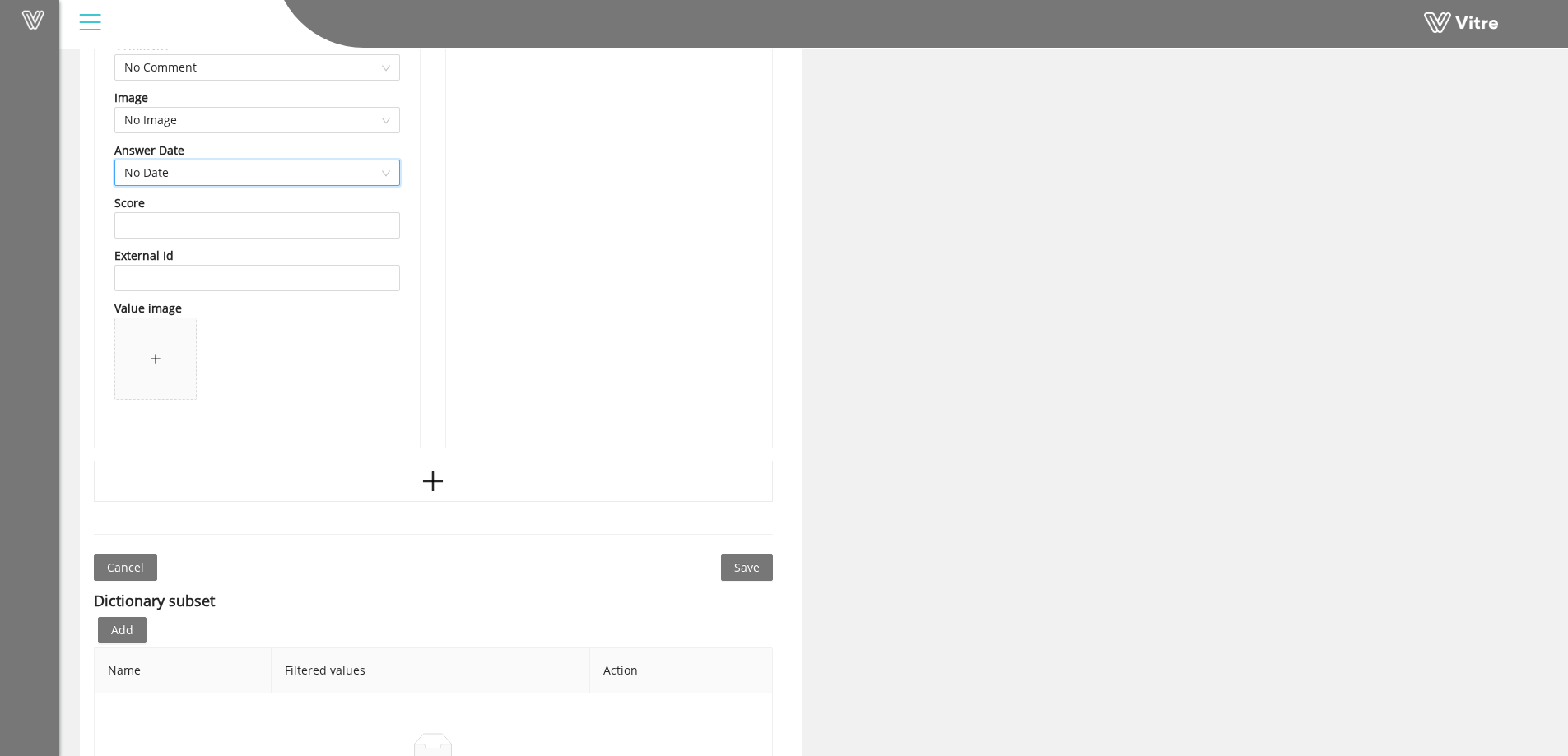
click at [752, 571] on span "Save" at bounding box center [747, 568] width 26 height 18
